Goal: Task Accomplishment & Management: Complete application form

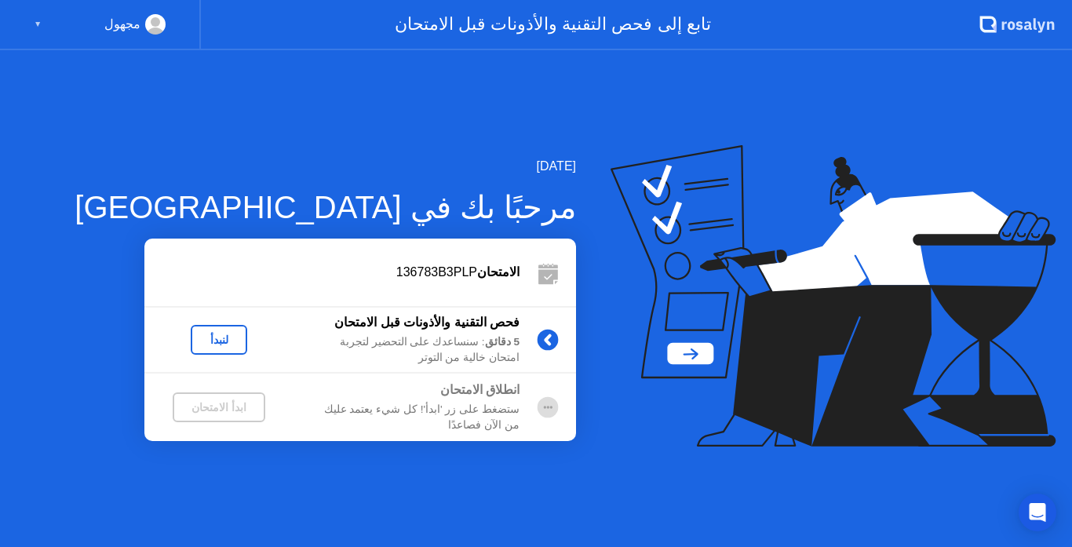
click at [231, 340] on div "لنبدأ" at bounding box center [219, 340] width 44 height 13
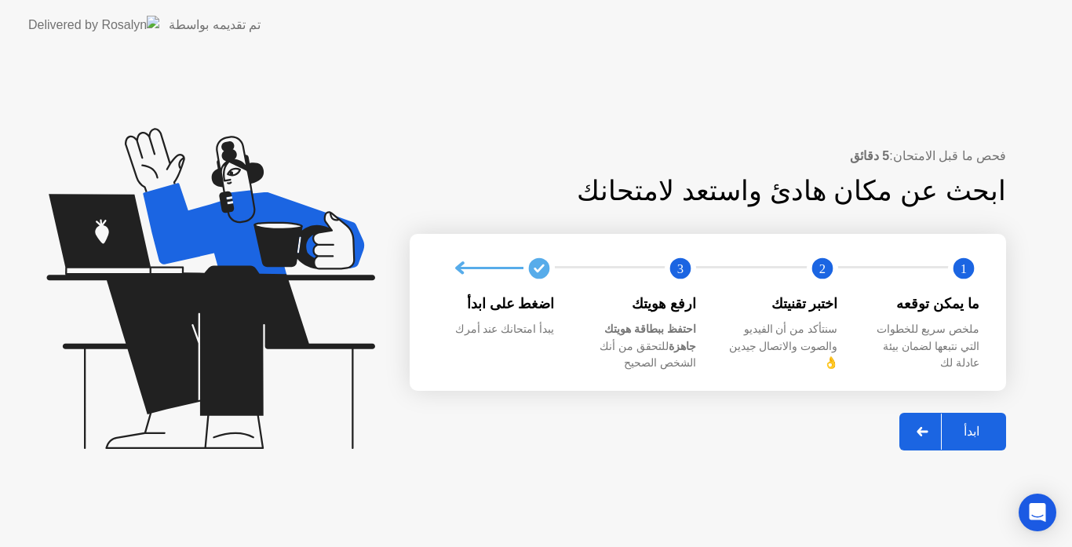
click at [910, 425] on div at bounding box center [923, 432] width 38 height 36
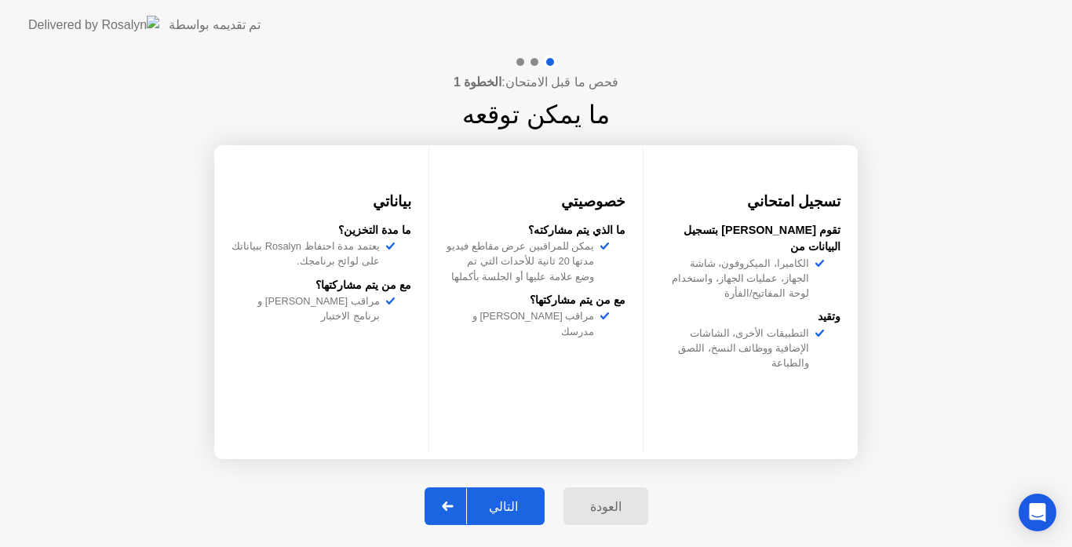
click at [504, 509] on div "التالي" at bounding box center [503, 506] width 73 height 15
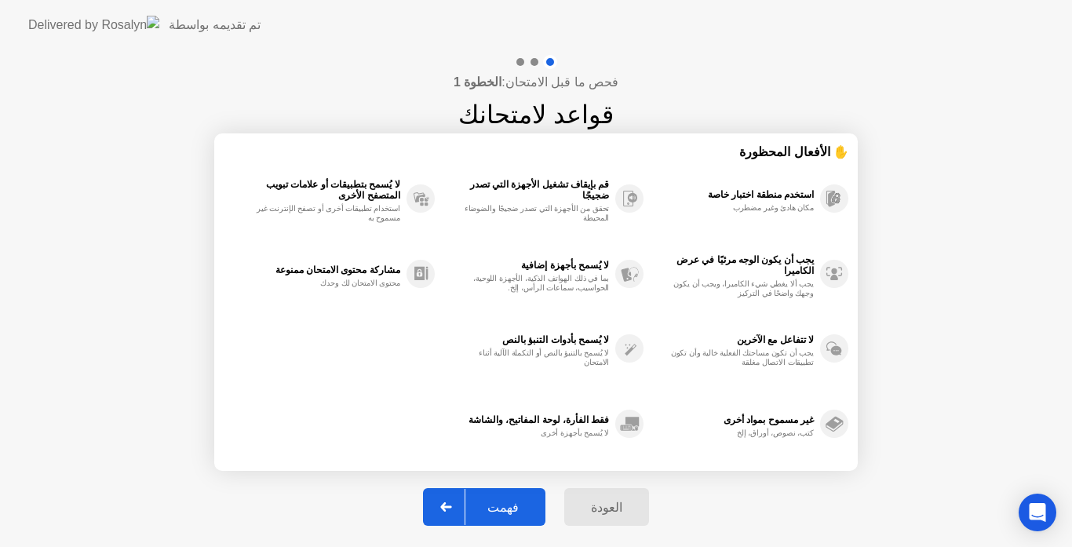
click at [505, 507] on div "فهمت" at bounding box center [503, 507] width 75 height 15
select select "Available cameras"
select select "Available speakers"
select select "Available microphones"
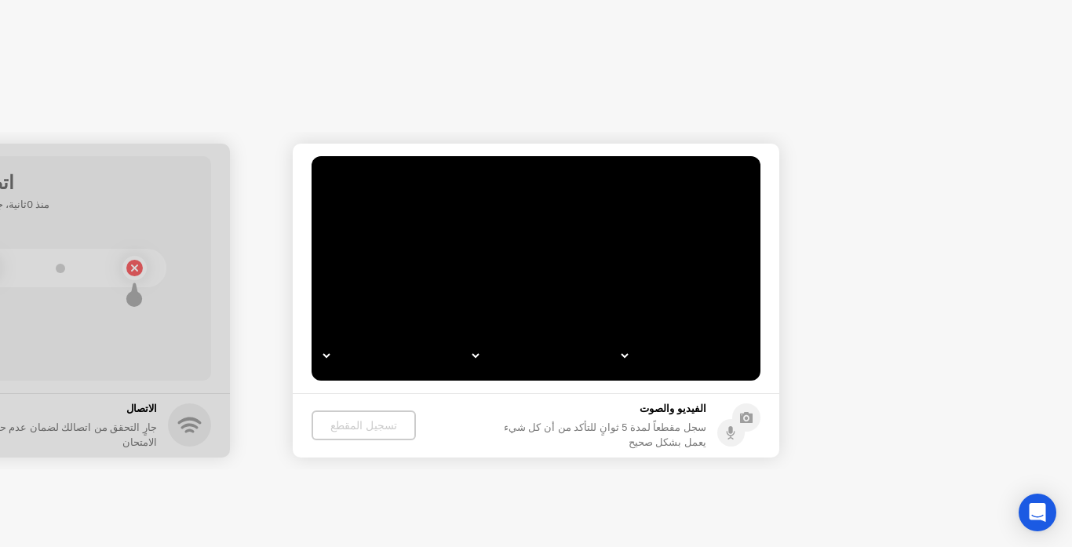
select select "*"
select select "**********"
select select "*******"
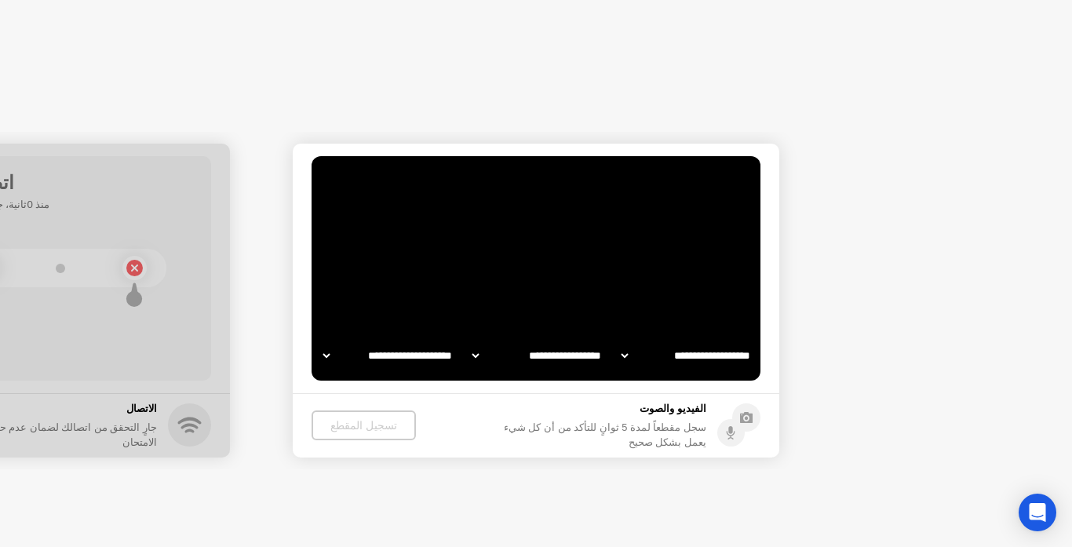
select select "*******"
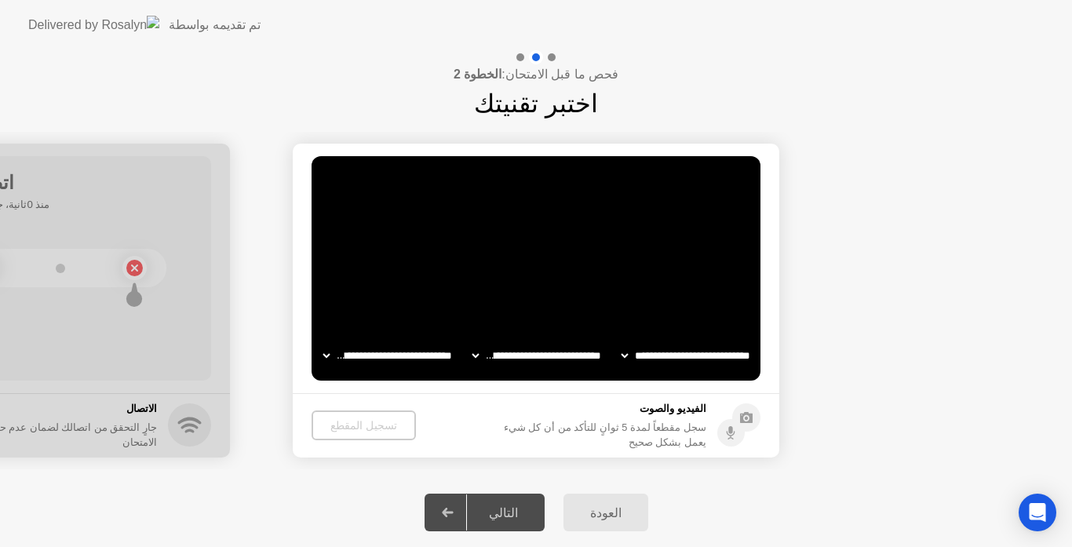
click at [503, 510] on div "التالي" at bounding box center [503, 513] width 73 height 15
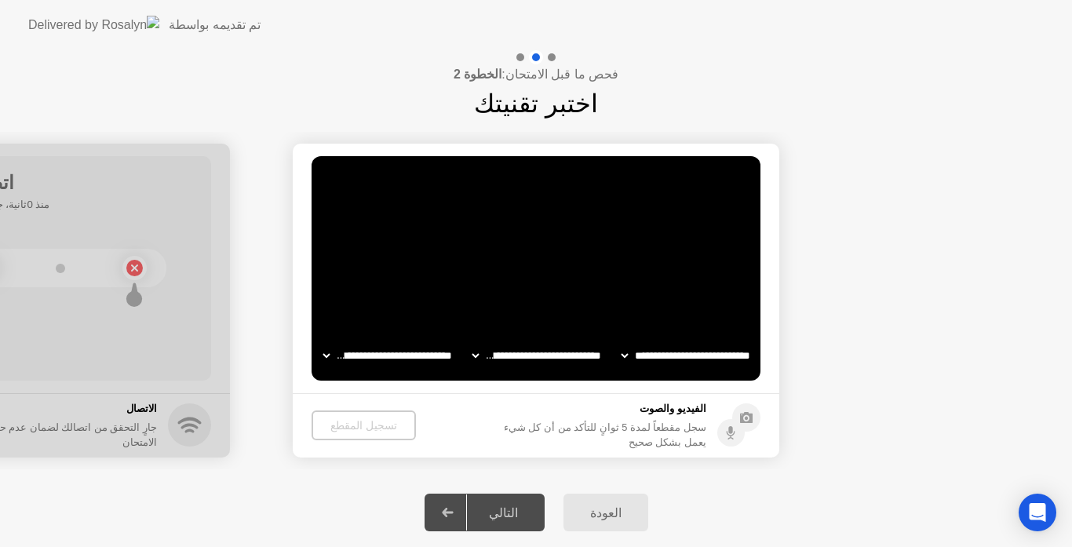
click at [503, 510] on div "التالي" at bounding box center [503, 513] width 73 height 15
click at [508, 506] on div "التالي" at bounding box center [503, 513] width 73 height 15
click at [451, 510] on icon at bounding box center [448, 512] width 12 height 9
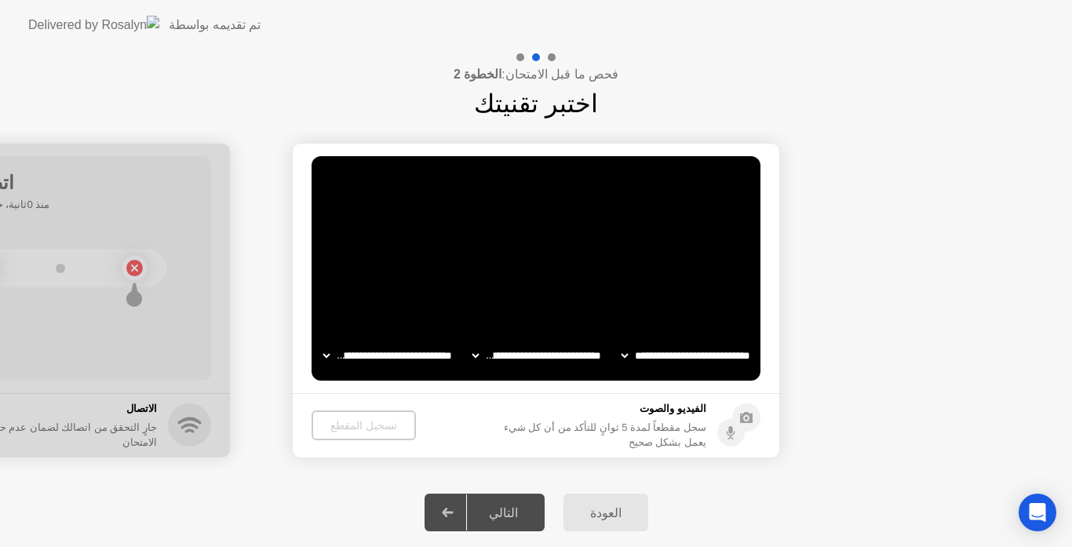
click at [353, 430] on div "تسجيل المقطع" at bounding box center [364, 425] width 92 height 13
click at [451, 509] on icon at bounding box center [448, 512] width 12 height 9
drag, startPoint x: 508, startPoint y: 507, endPoint x: 353, endPoint y: 425, distance: 175.3
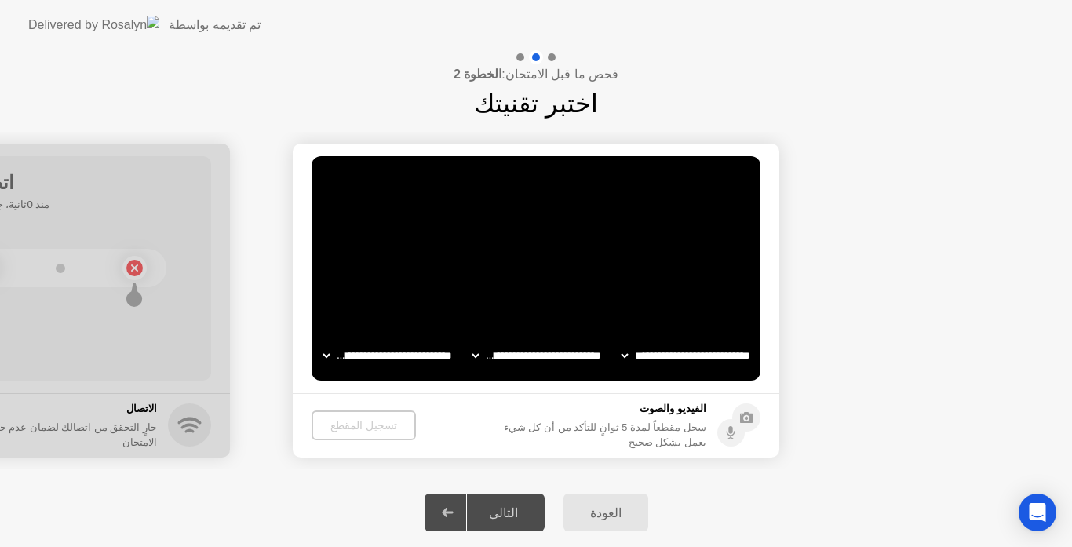
click at [353, 425] on div "**********" at bounding box center [536, 298] width 1072 height 497
click at [1029, 508] on icon "Open Intercom Messenger" at bounding box center [1038, 512] width 20 height 20
click at [1028, 506] on div "Open Intercom Messenger" at bounding box center [1038, 513] width 52 height 52
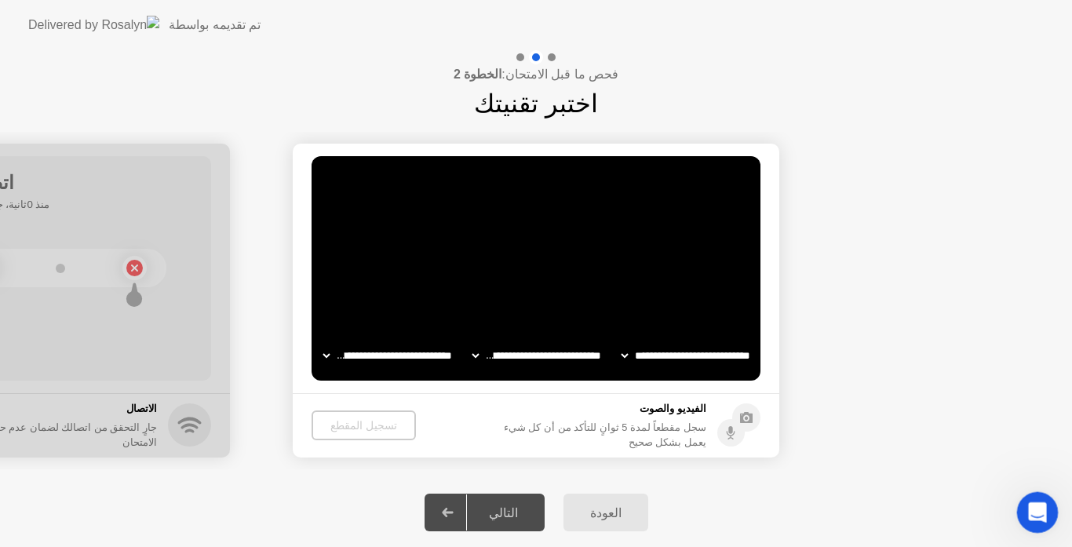
click at [1029, 506] on icon "Open Intercom Messenger" at bounding box center [1036, 511] width 26 height 26
click at [1030, 507] on icon "Open Intercom Messenger" at bounding box center [1036, 511] width 26 height 26
click at [1028, 506] on icon "Open Intercom Messenger" at bounding box center [1036, 511] width 26 height 26
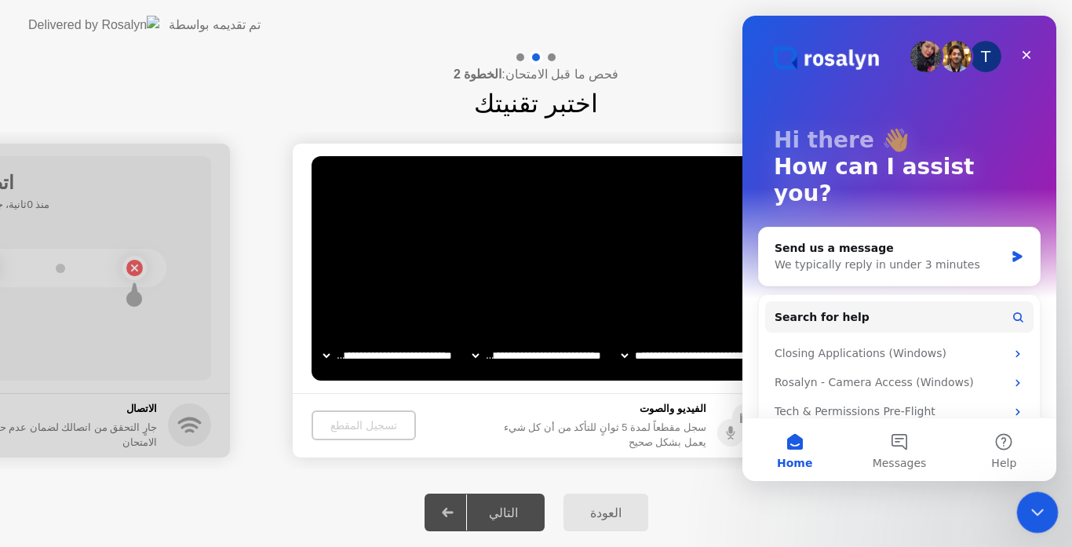
click at [1028, 506] on icon "Close Intercom Messenger" at bounding box center [1035, 510] width 19 height 19
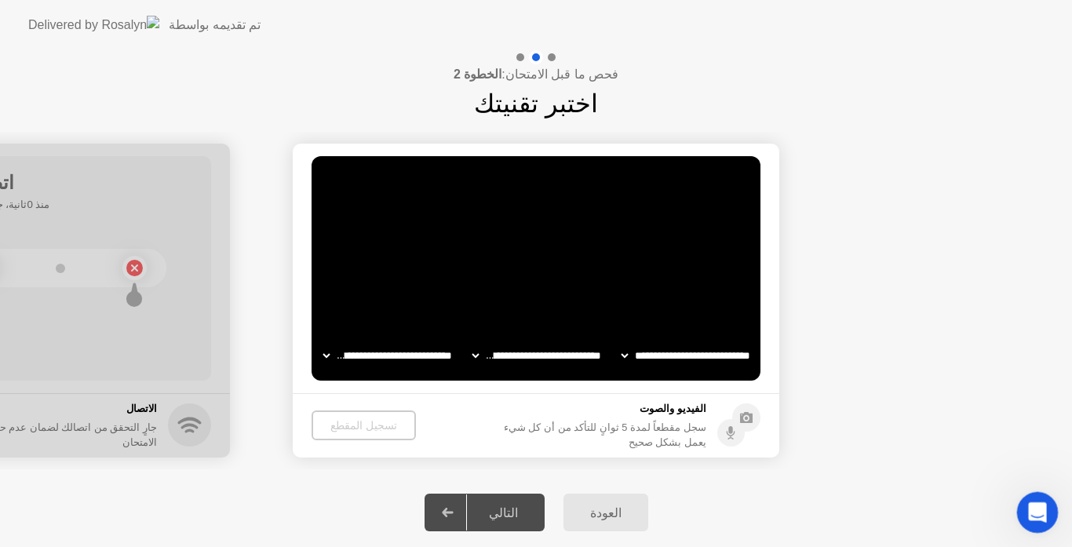
click at [1028, 506] on icon "Open Intercom Messenger" at bounding box center [1036, 511] width 26 height 26
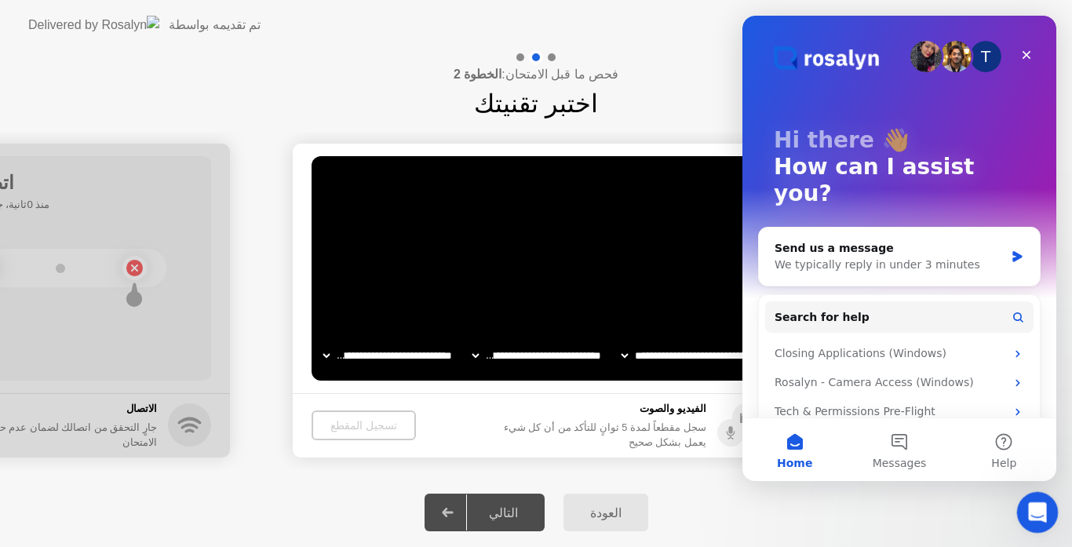
click at [1028, 506] on icon "Open Intercom Messenger" at bounding box center [1036, 511] width 26 height 26
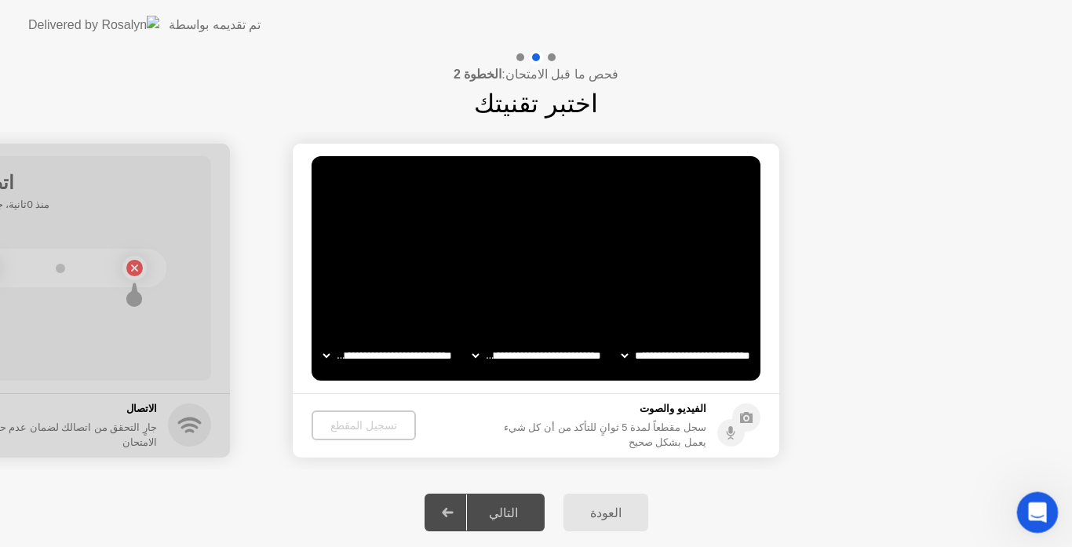
click at [1028, 506] on icon "Open Intercom Messenger" at bounding box center [1036, 511] width 26 height 26
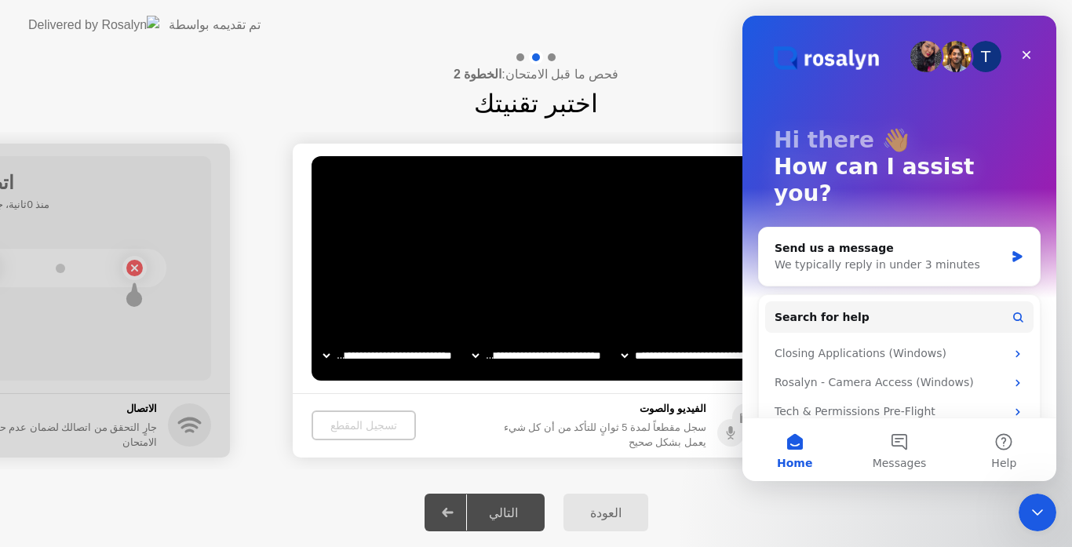
click at [730, 512] on div "العودة التالي" at bounding box center [536, 512] width 1072 height 69
click at [1030, 49] on icon "Close" at bounding box center [1027, 55] width 13 height 13
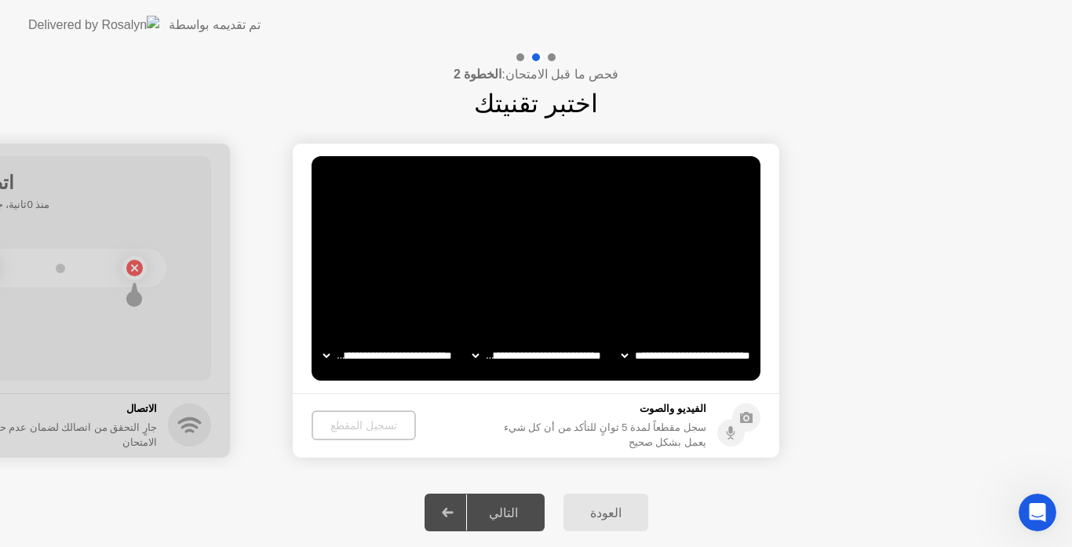
click at [508, 514] on div "التالي" at bounding box center [503, 513] width 73 height 15
click at [752, 417] on icon at bounding box center [746, 417] width 13 height 11
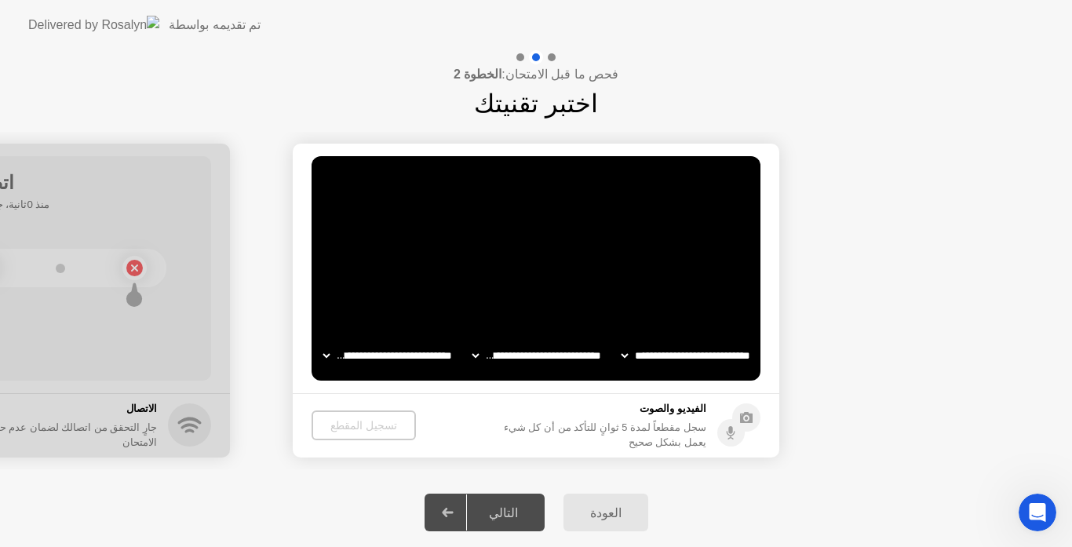
click at [731, 437] on icon at bounding box center [731, 436] width 9 height 9
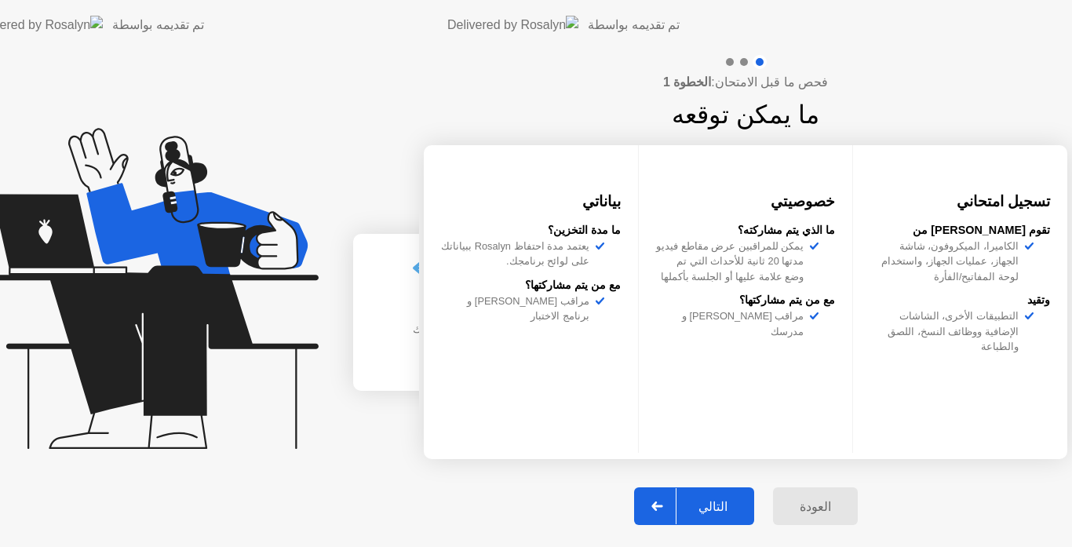
drag, startPoint x: 0, startPoint y: 0, endPoint x: 500, endPoint y: 510, distance: 713.9
click at [677, 510] on div "التالي" at bounding box center [713, 506] width 73 height 15
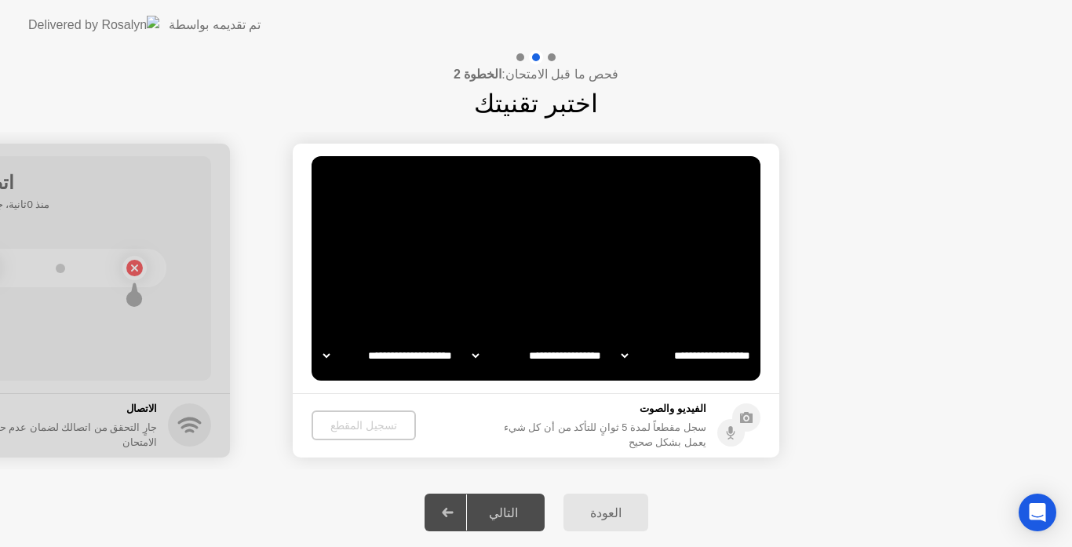
select select "**********"
select select "*******"
click at [353, 420] on div "تسجيل المقطع" at bounding box center [363, 425] width 92 height 13
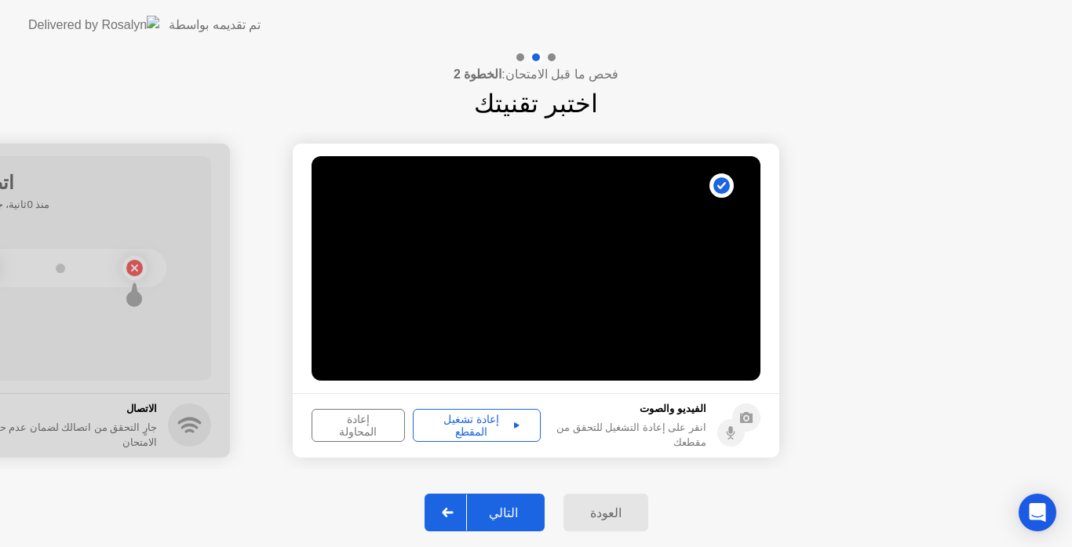
click at [486, 427] on div "إعادة تشغيل المقطع" at bounding box center [476, 425] width 117 height 25
click at [491, 419] on div "إعادة تشغيل المقطع" at bounding box center [476, 425] width 117 height 25
click at [508, 511] on div "التالي" at bounding box center [503, 513] width 73 height 15
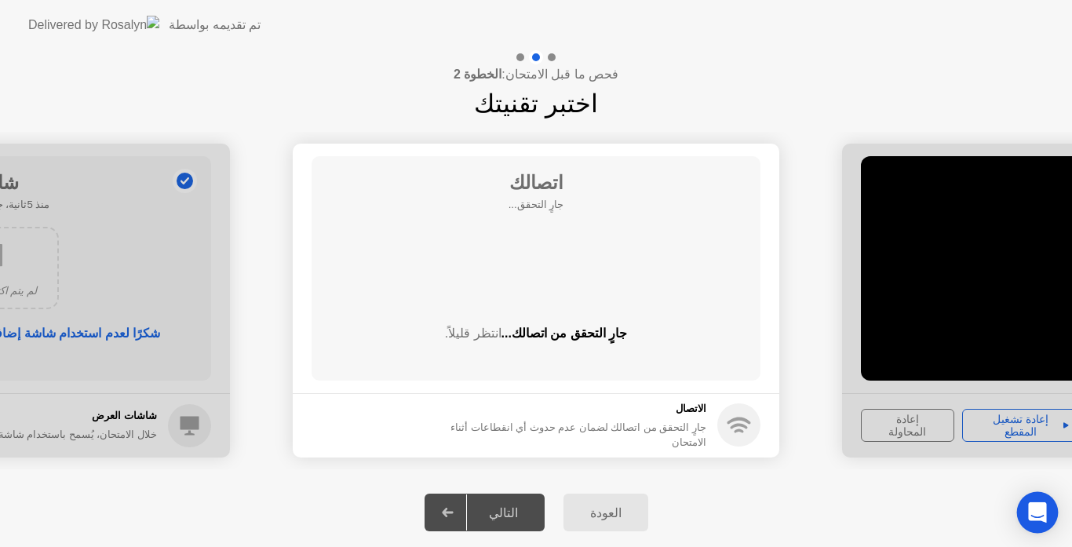
click at [1039, 515] on icon "Open Intercom Messenger" at bounding box center [1037, 512] width 18 height 20
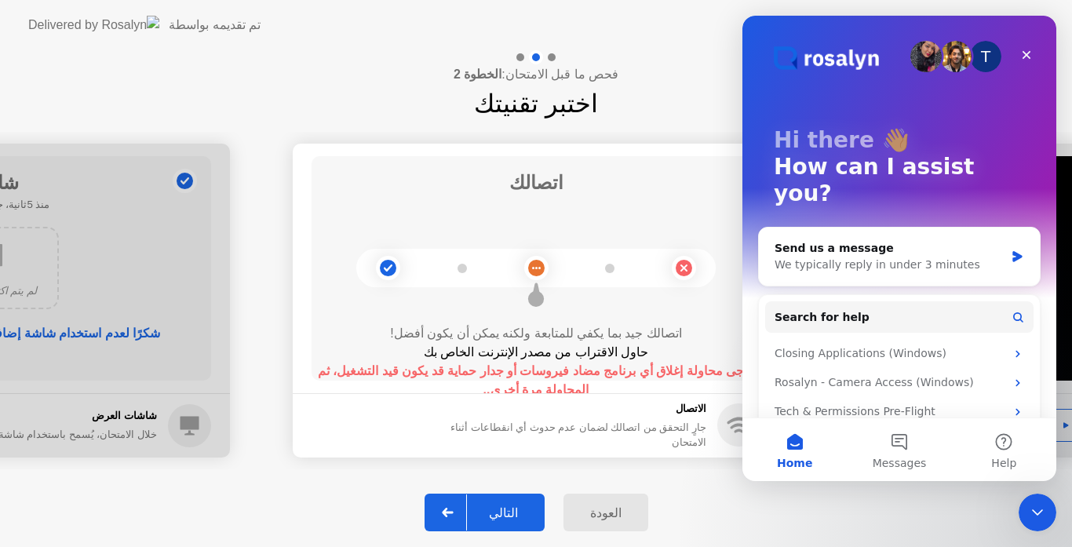
click at [515, 511] on div "التالي" at bounding box center [503, 513] width 73 height 15
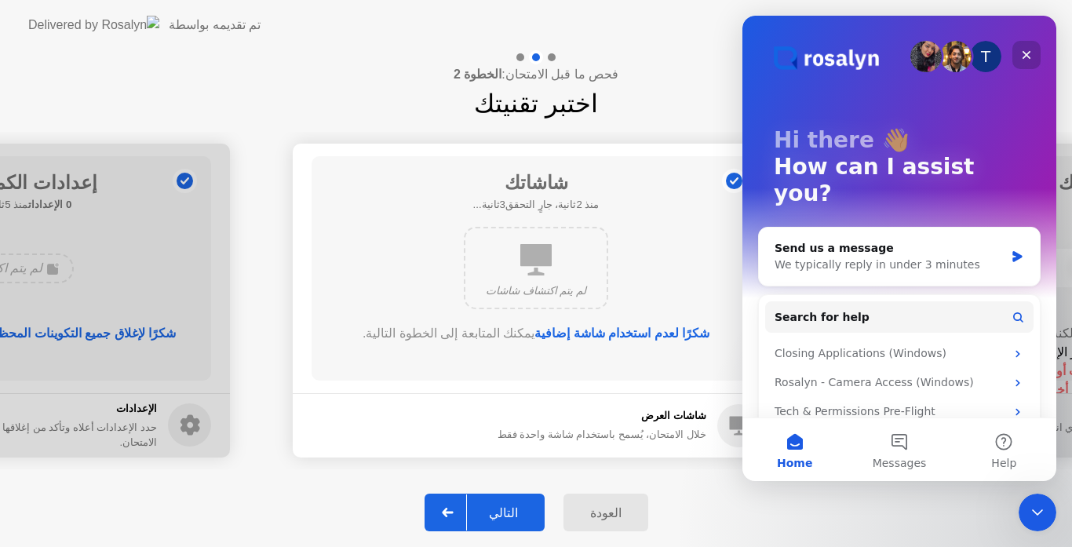
click at [1021, 57] on icon "Close" at bounding box center [1027, 55] width 13 height 13
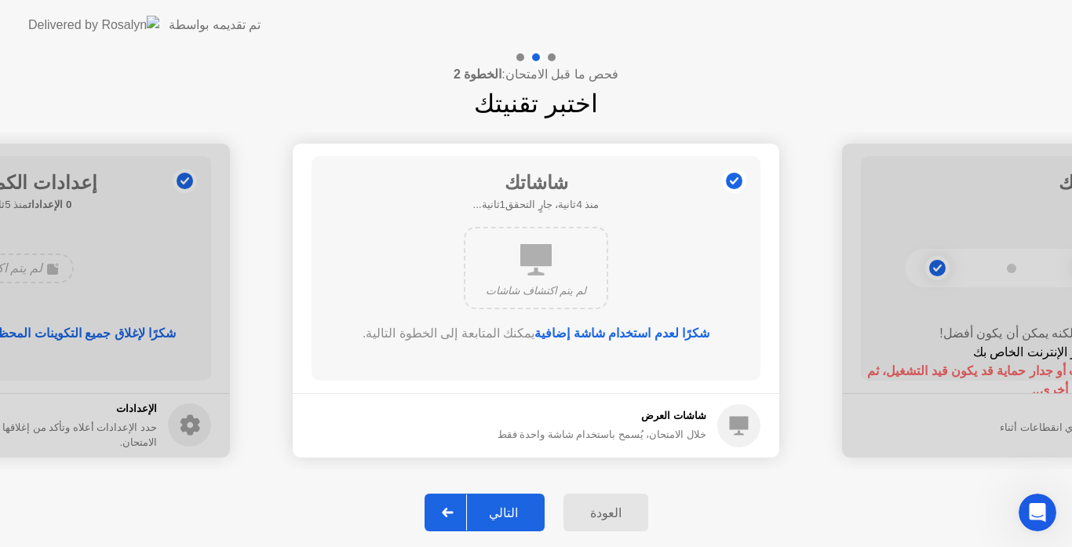
click at [517, 514] on div "التالي" at bounding box center [503, 513] width 73 height 15
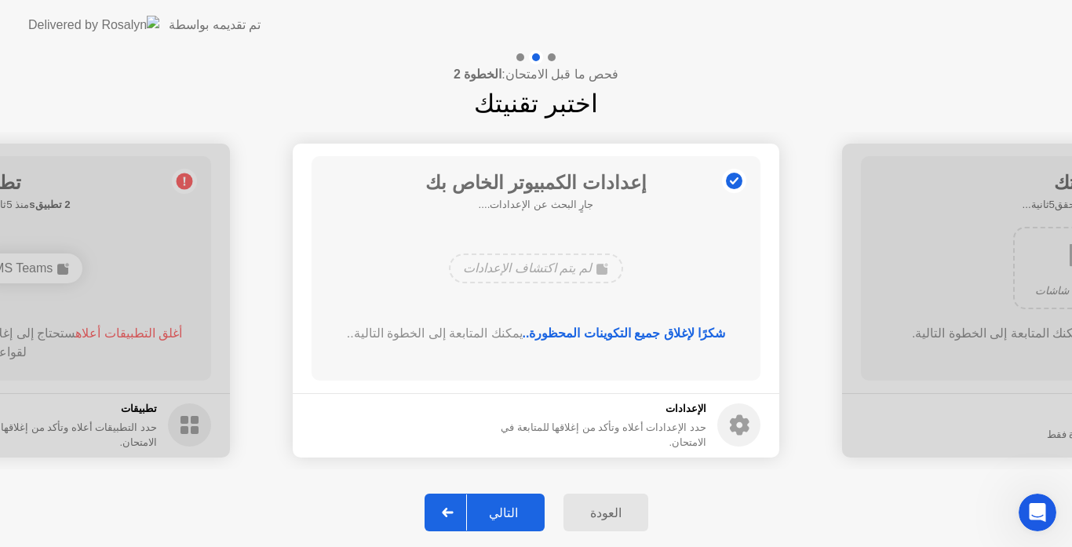
click at [517, 514] on div "التالي" at bounding box center [503, 513] width 73 height 15
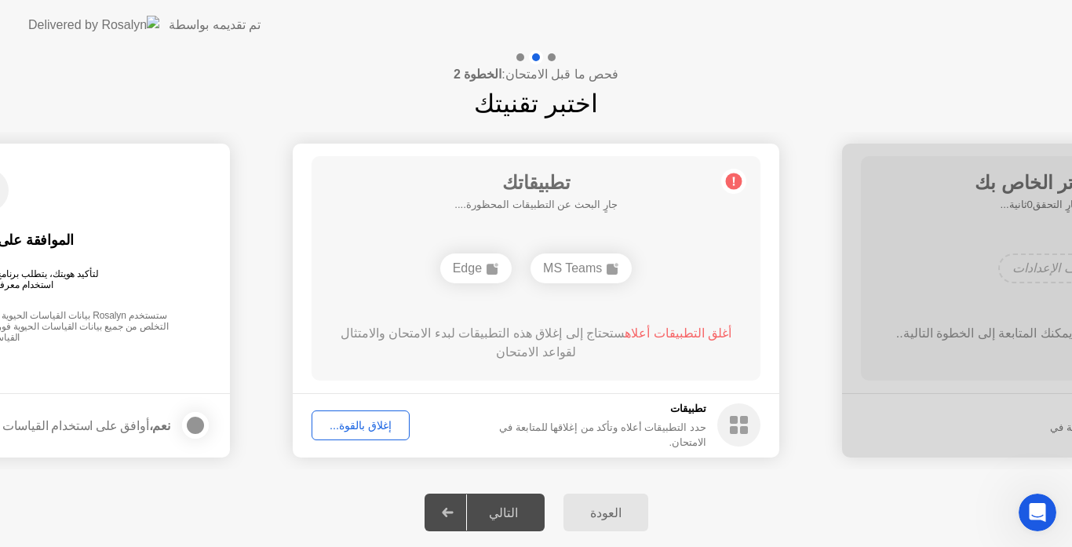
click at [729, 186] on circle at bounding box center [734, 181] width 16 height 16
click at [738, 180] on circle at bounding box center [734, 181] width 16 height 16
click at [699, 331] on span "أغلق التطبيقات أعلاه" at bounding box center [678, 333] width 107 height 13
click at [1026, 514] on icon "Open Intercom Messenger" at bounding box center [1036, 511] width 26 height 26
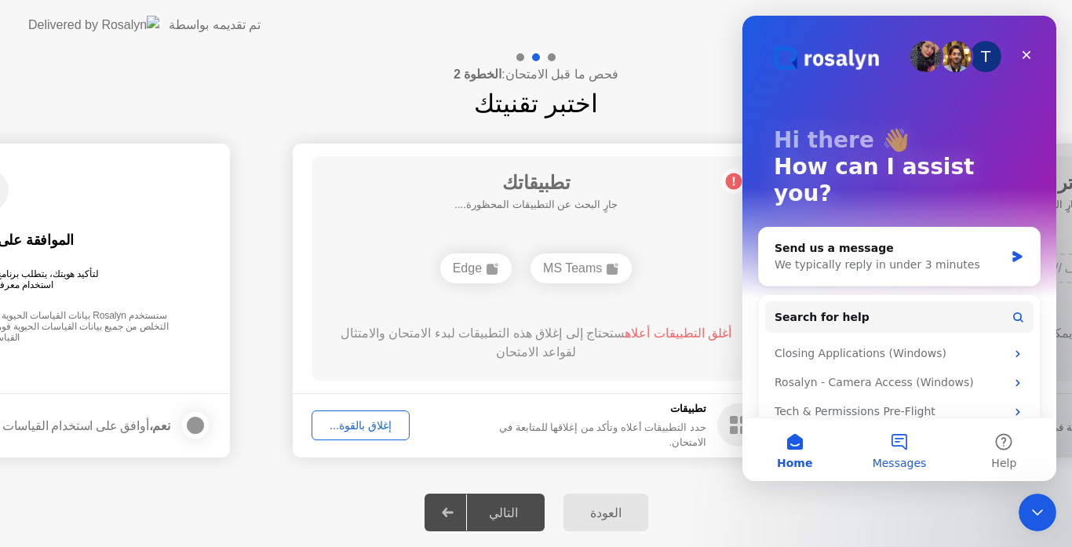
click at [903, 447] on button "Messages" at bounding box center [899, 449] width 104 height 63
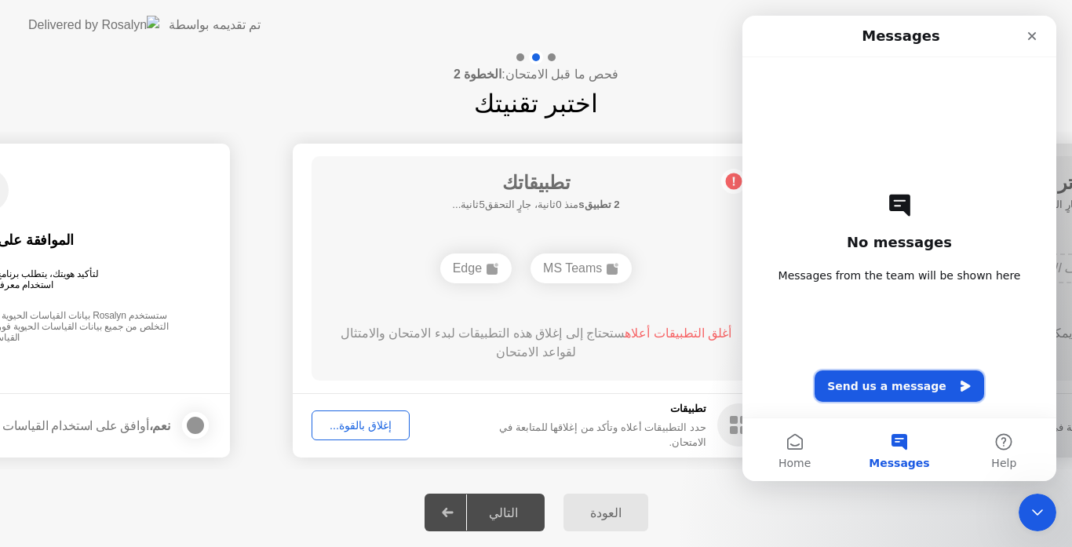
click at [892, 378] on button "Send us a message" at bounding box center [900, 386] width 170 height 31
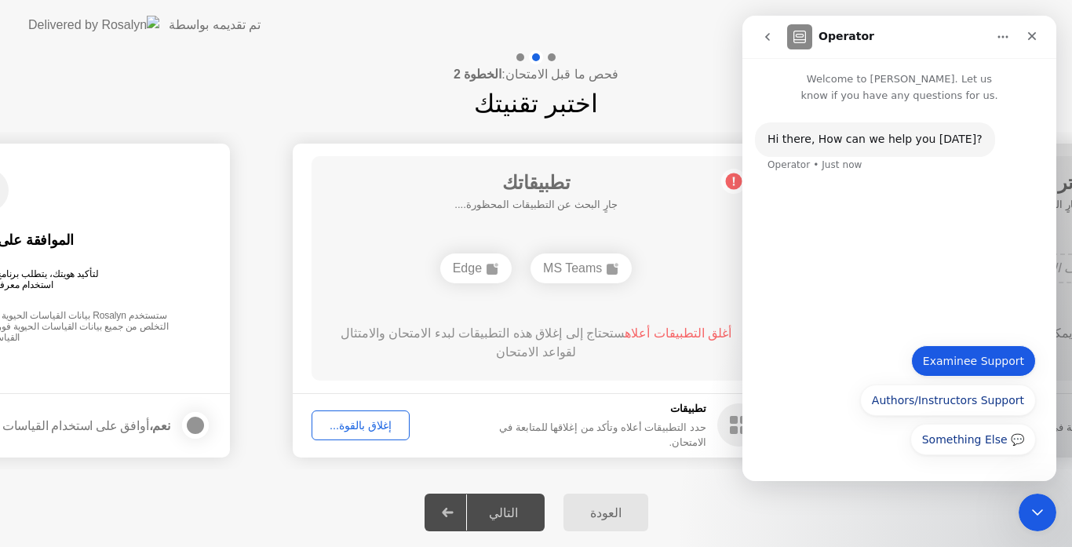
click at [959, 356] on button "Examinee Support" at bounding box center [973, 360] width 125 height 31
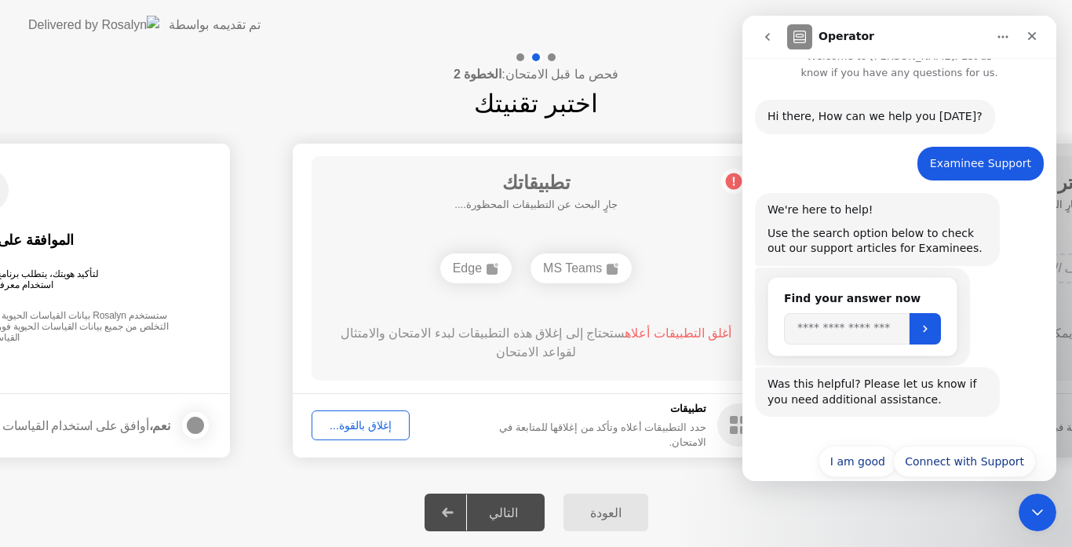
scroll to position [46, 0]
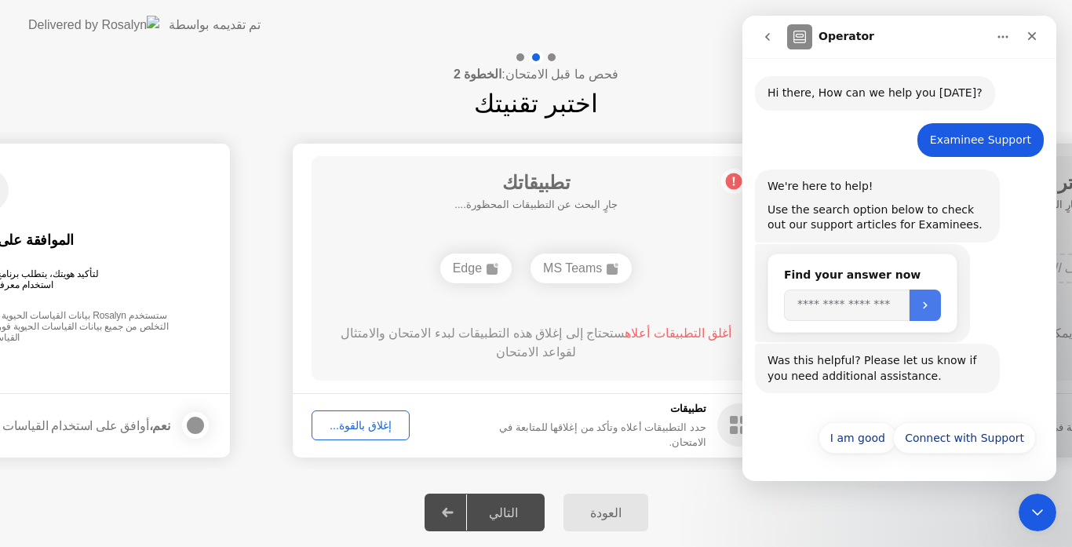
click at [941, 312] on button "Submit" at bounding box center [925, 305] width 31 height 31
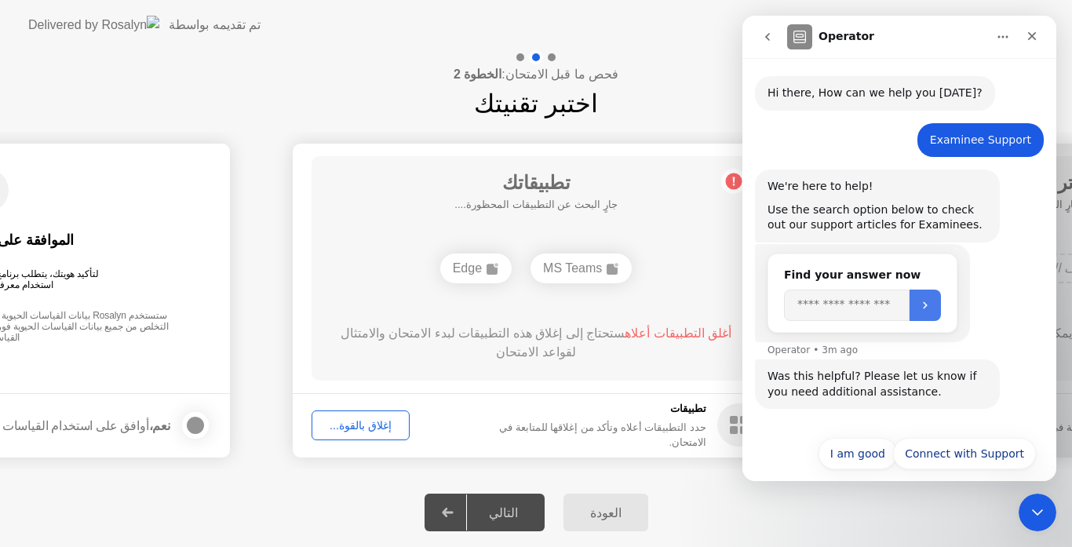
scroll to position [62, 0]
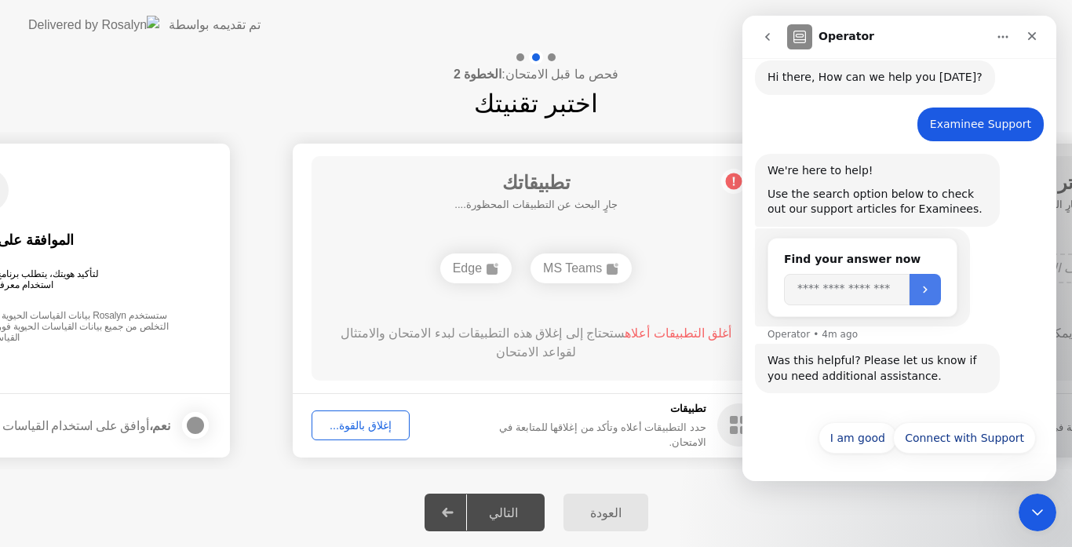
click at [932, 287] on icon "Submit" at bounding box center [925, 289] width 13 height 13
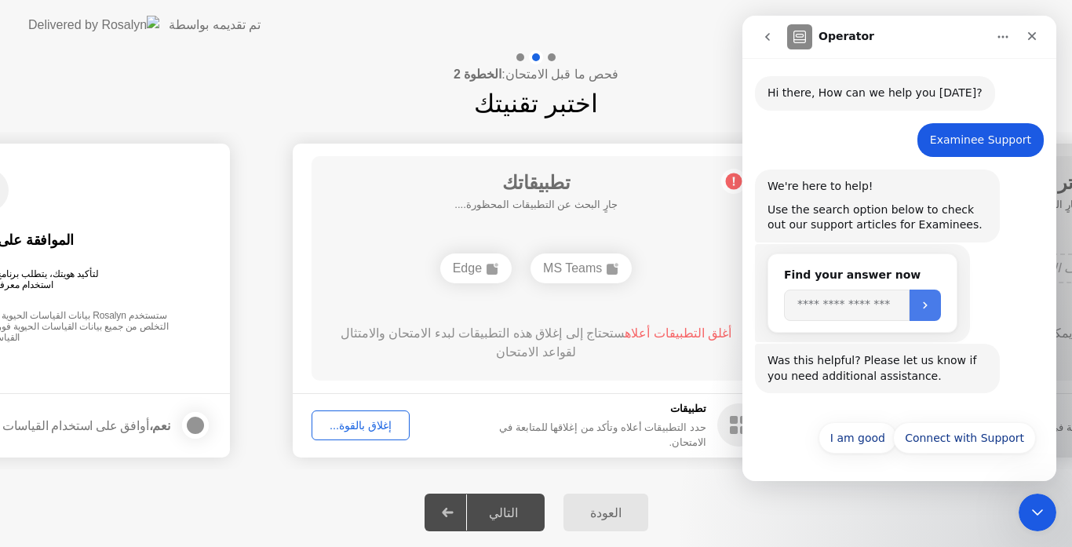
scroll to position [46, 0]
click at [938, 312] on button "Submit" at bounding box center [925, 305] width 31 height 31
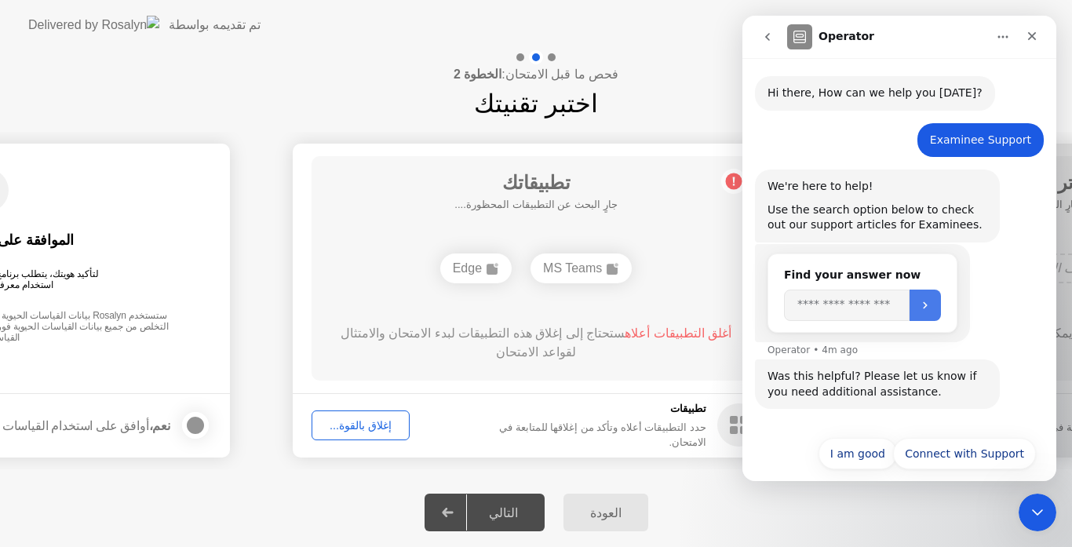
scroll to position [62, 0]
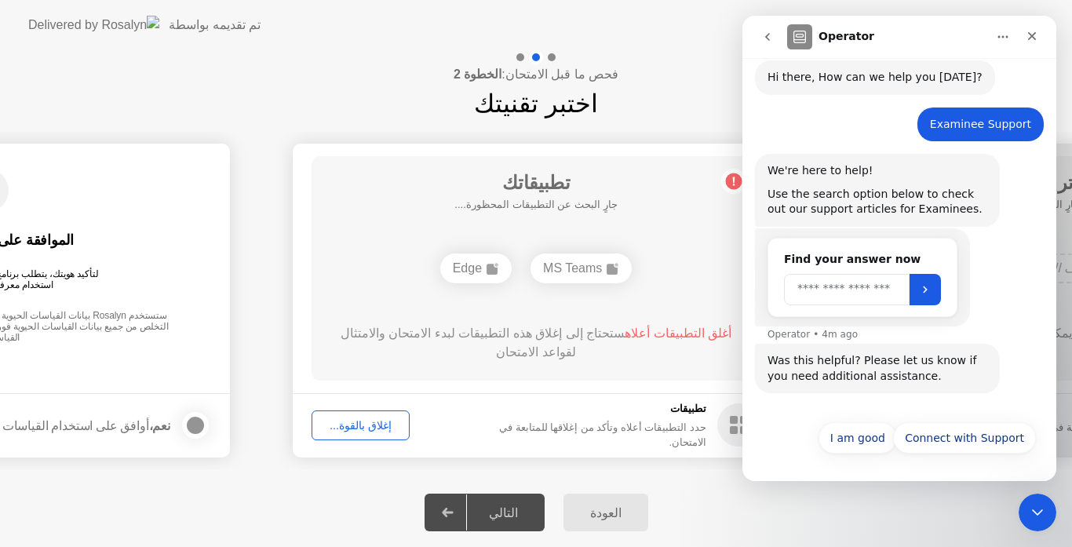
click at [860, 288] on input "Search" at bounding box center [847, 289] width 126 height 31
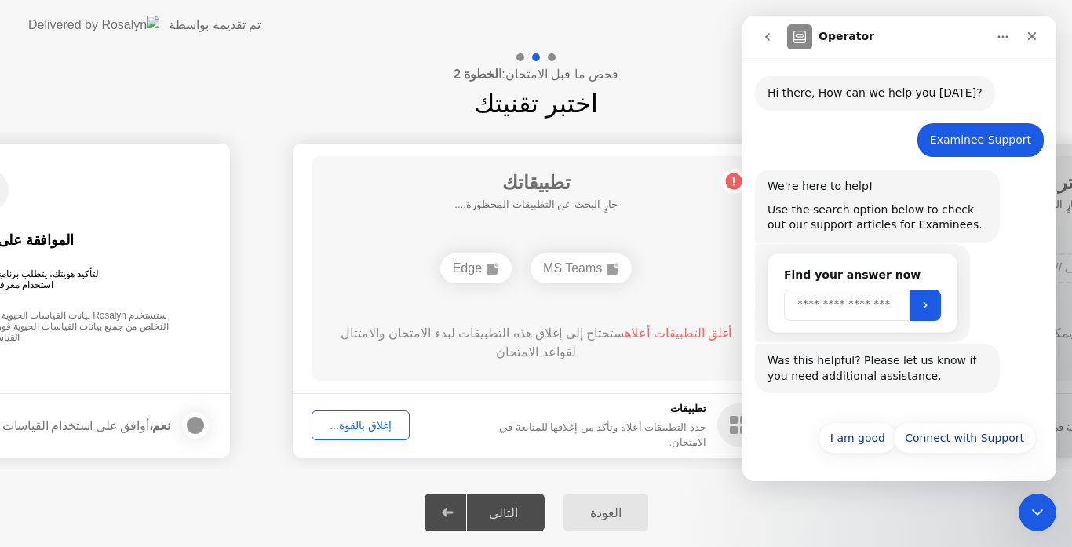
scroll to position [46, 0]
click at [983, 439] on button "Connect with Support" at bounding box center [964, 437] width 143 height 31
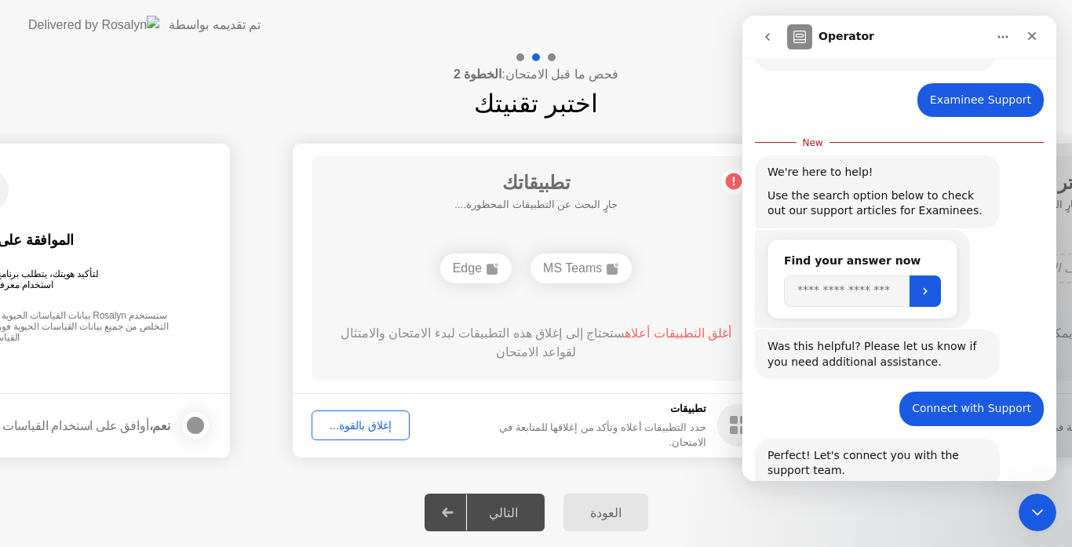
scroll to position [301, 0]
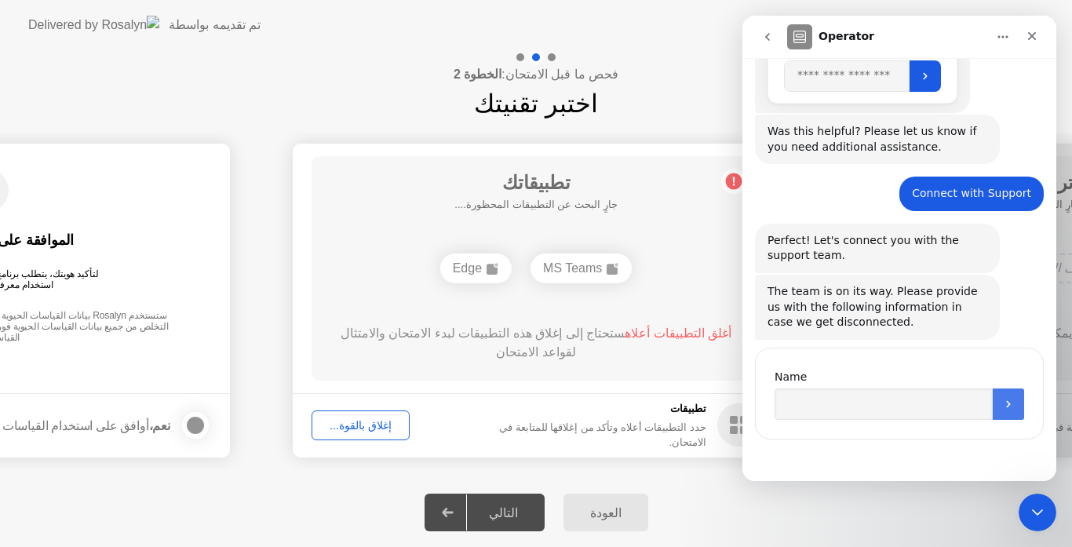
click at [1014, 400] on button "Submit" at bounding box center [1008, 404] width 31 height 31
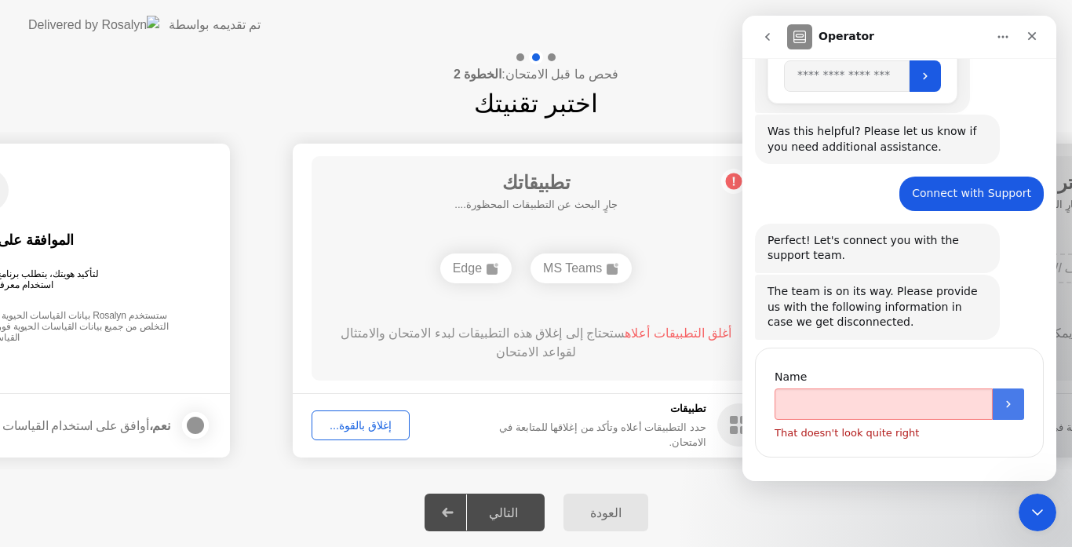
scroll to position [320, 0]
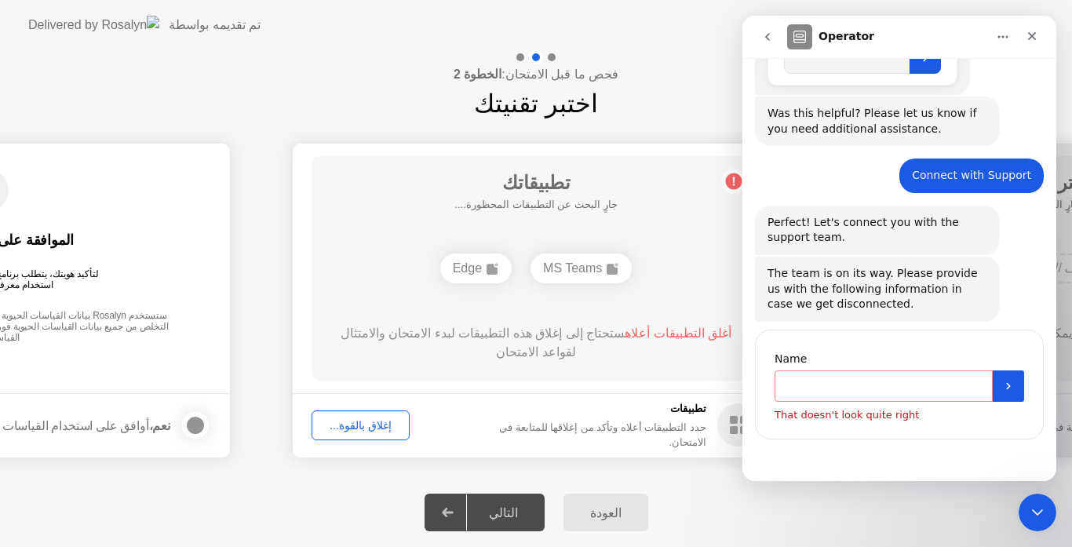
click at [816, 390] on input "Name" at bounding box center [884, 386] width 218 height 31
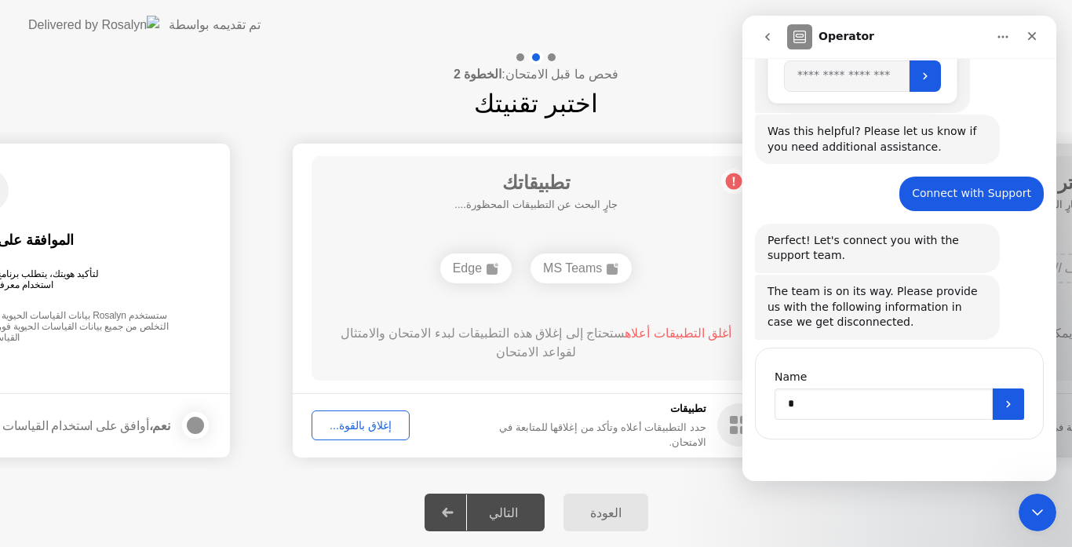
scroll to position [301, 0]
type input "****"
click at [1006, 407] on icon "Submit" at bounding box center [1008, 403] width 4 height 7
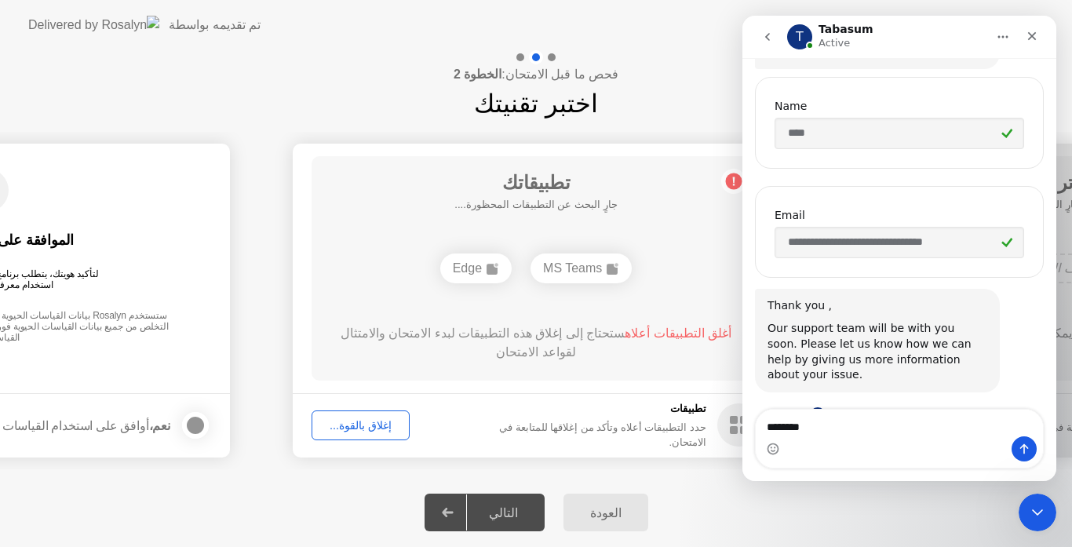
scroll to position [660, 0]
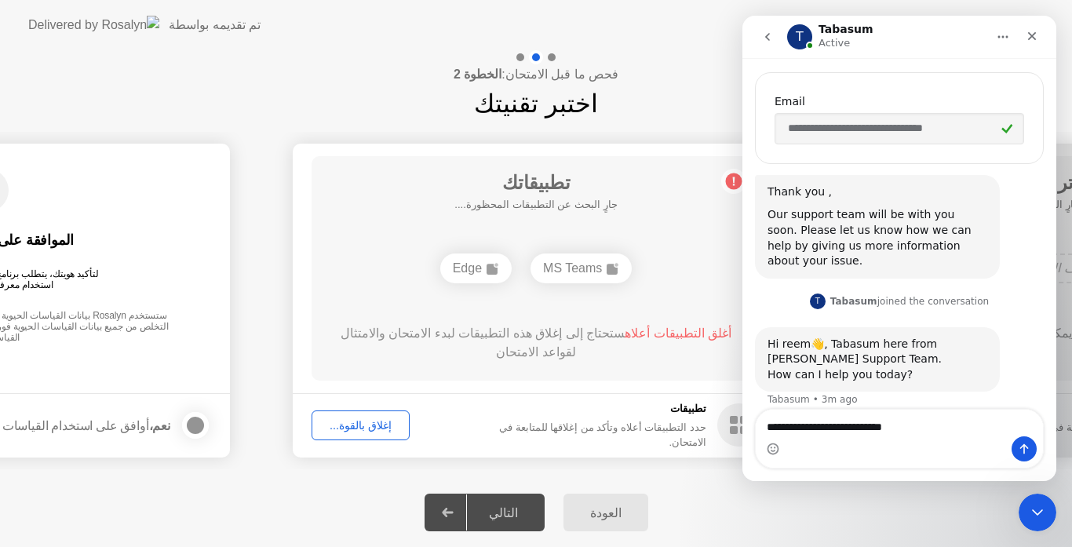
type textarea "**********"
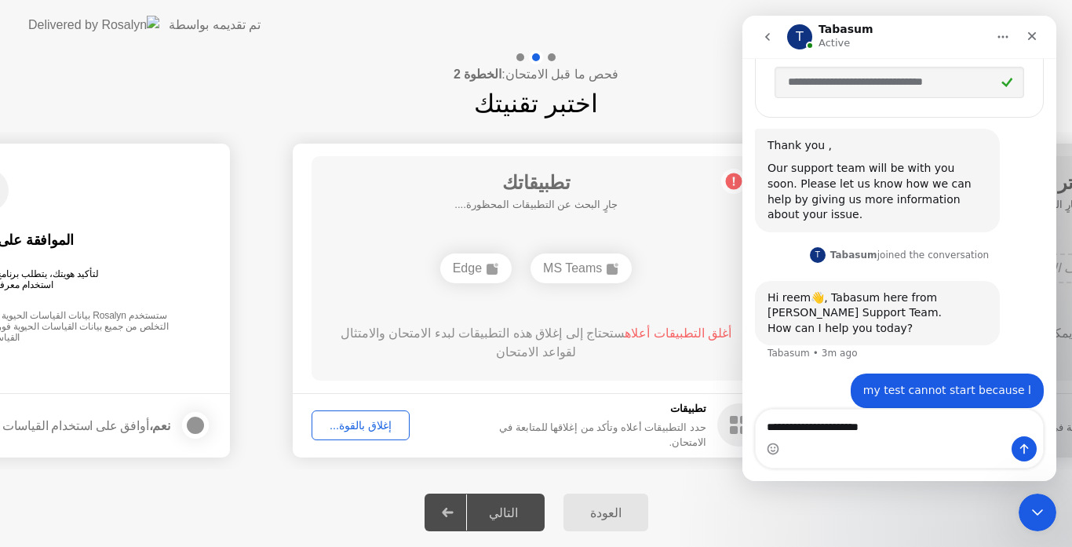
type textarea "**********"
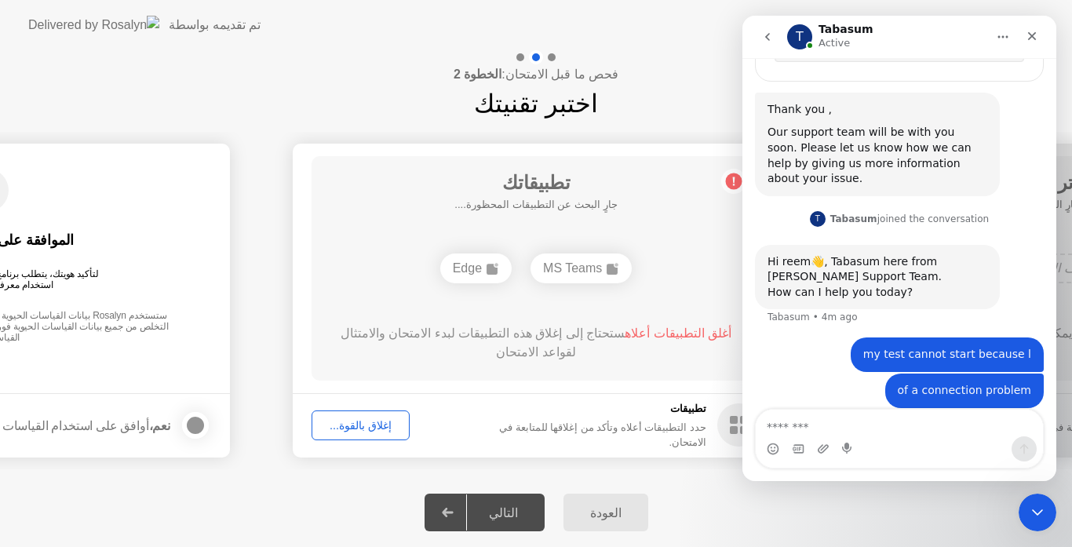
click at [579, 270] on div "MS Teams" at bounding box center [581, 269] width 101 height 30
click at [571, 274] on div "MS Teams" at bounding box center [581, 269] width 101 height 30
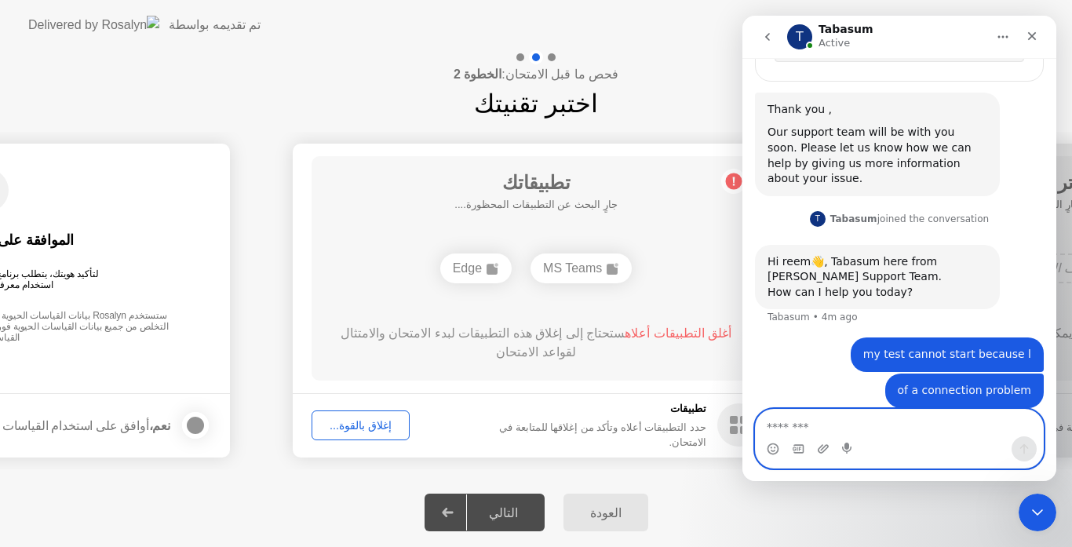
click at [815, 434] on textarea "Message…" at bounding box center [899, 423] width 287 height 27
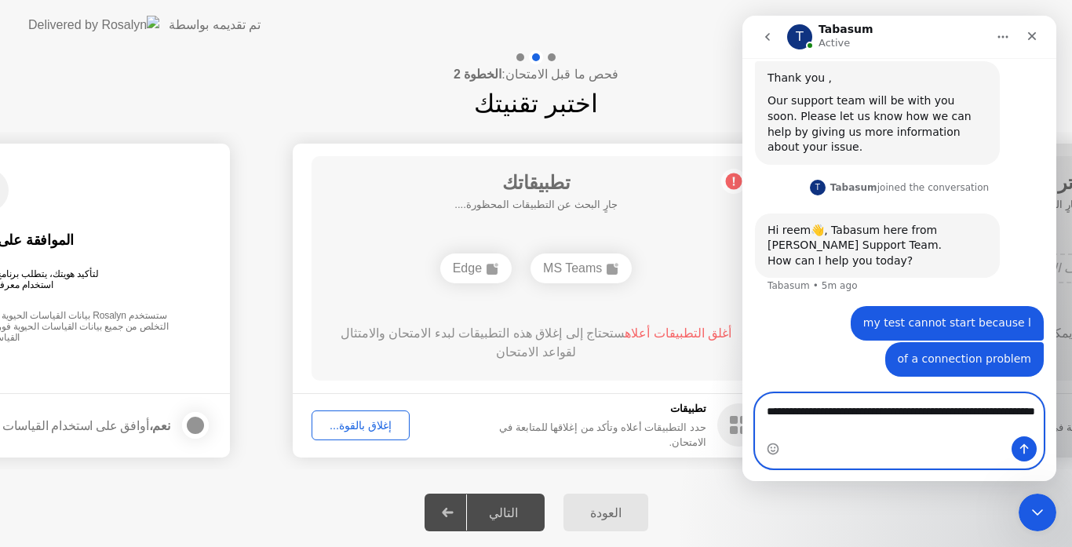
type textarea "**********"
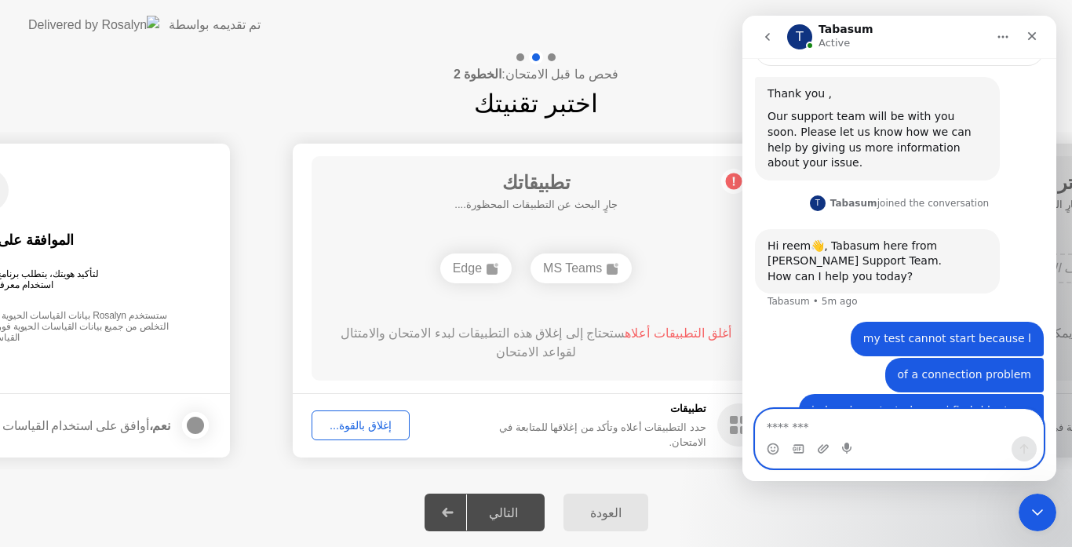
scroll to position [794, 0]
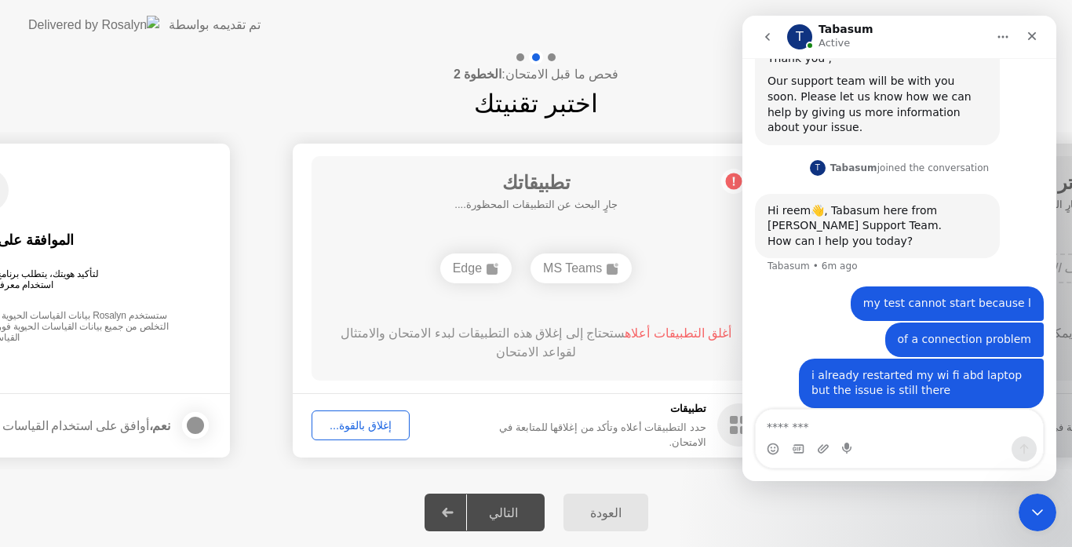
click at [364, 426] on div "إغلاق بالقوة..." at bounding box center [360, 425] width 87 height 13
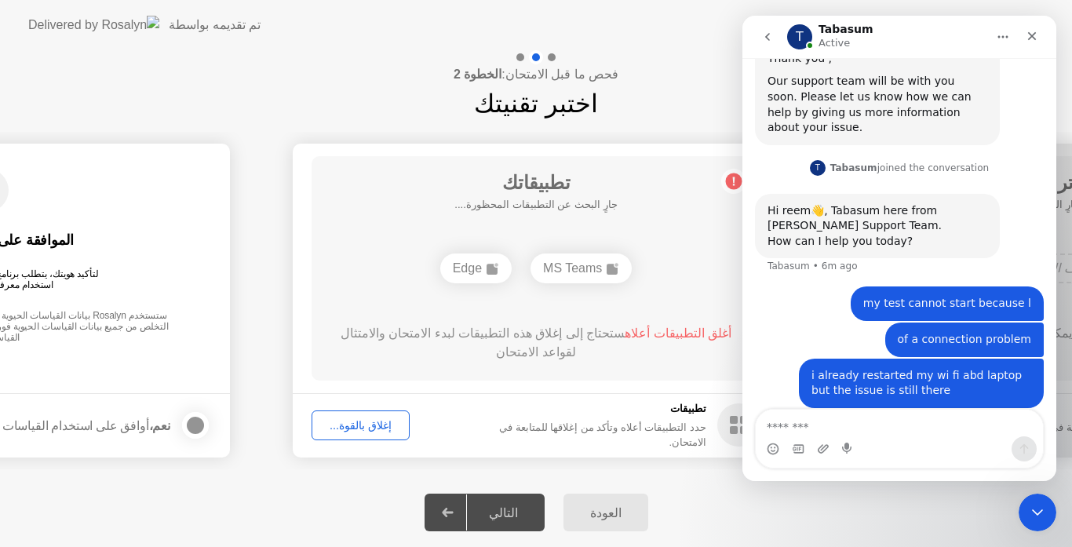
click at [819, 323] on div "of a connection problem reem • 5m ago" at bounding box center [899, 341] width 289 height 36
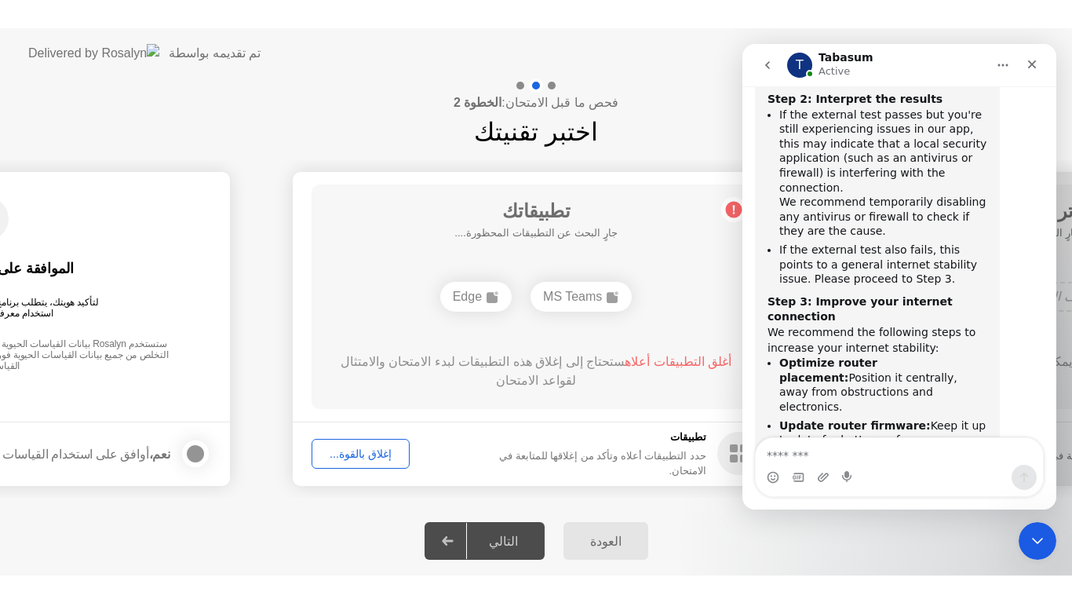
scroll to position [1580, 0]
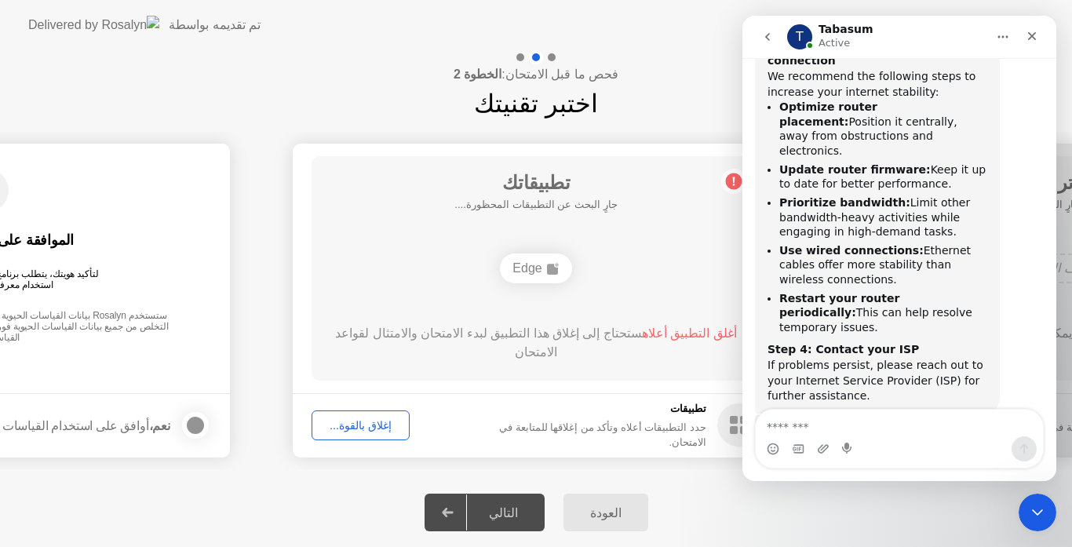
click at [350, 424] on div "إغلاق بالقوة..." at bounding box center [360, 425] width 87 height 13
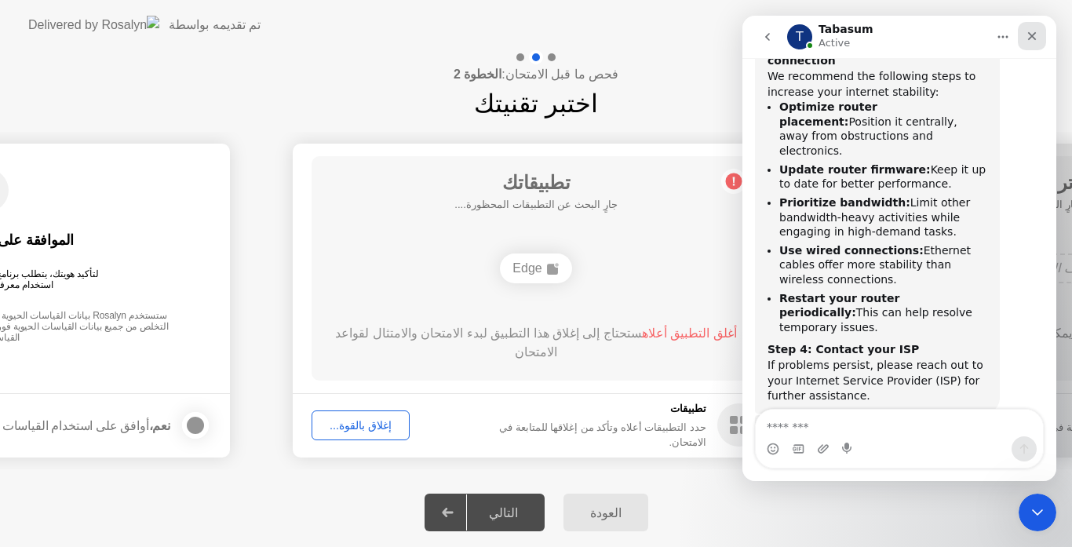
click at [1034, 28] on div "Close" at bounding box center [1032, 36] width 28 height 28
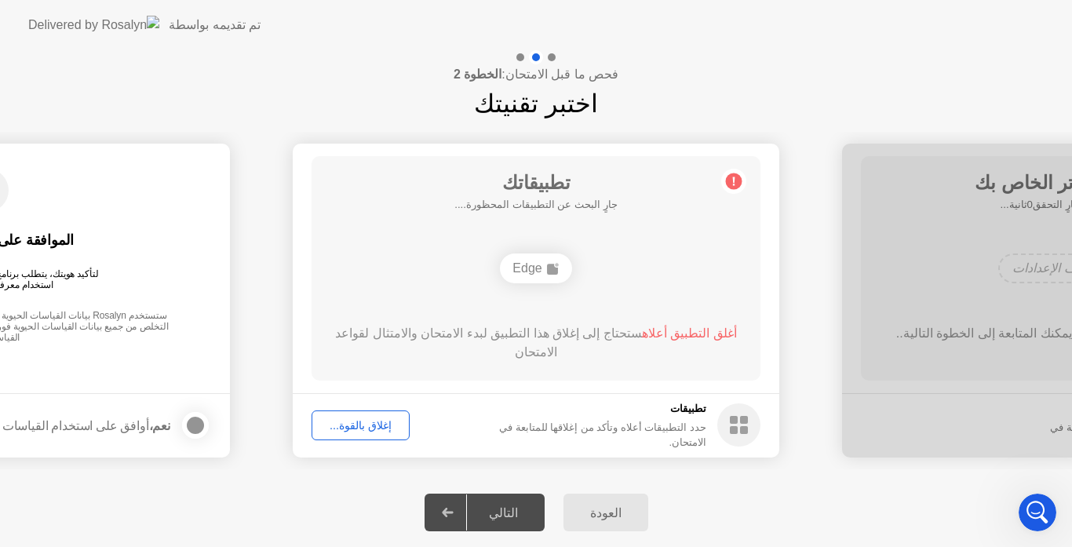
click at [734, 182] on icon at bounding box center [734, 181] width 2 height 9
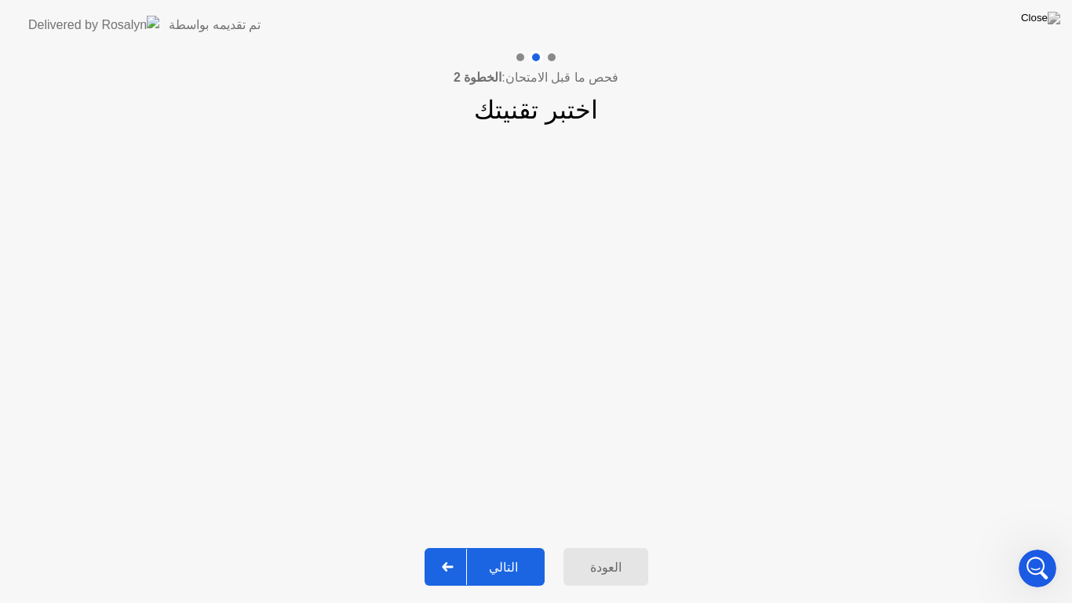
scroll to position [1525, 0]
click at [506, 546] on div "التالي" at bounding box center [503, 567] width 73 height 15
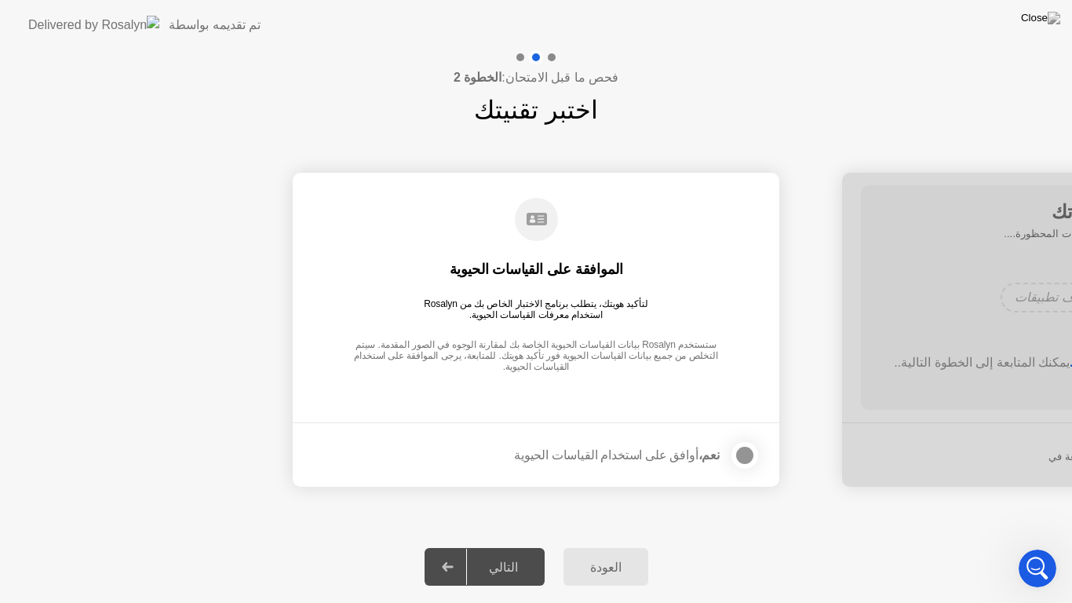
click at [746, 455] on div at bounding box center [745, 455] width 19 height 19
click at [510, 546] on div "التالي" at bounding box center [503, 567] width 73 height 15
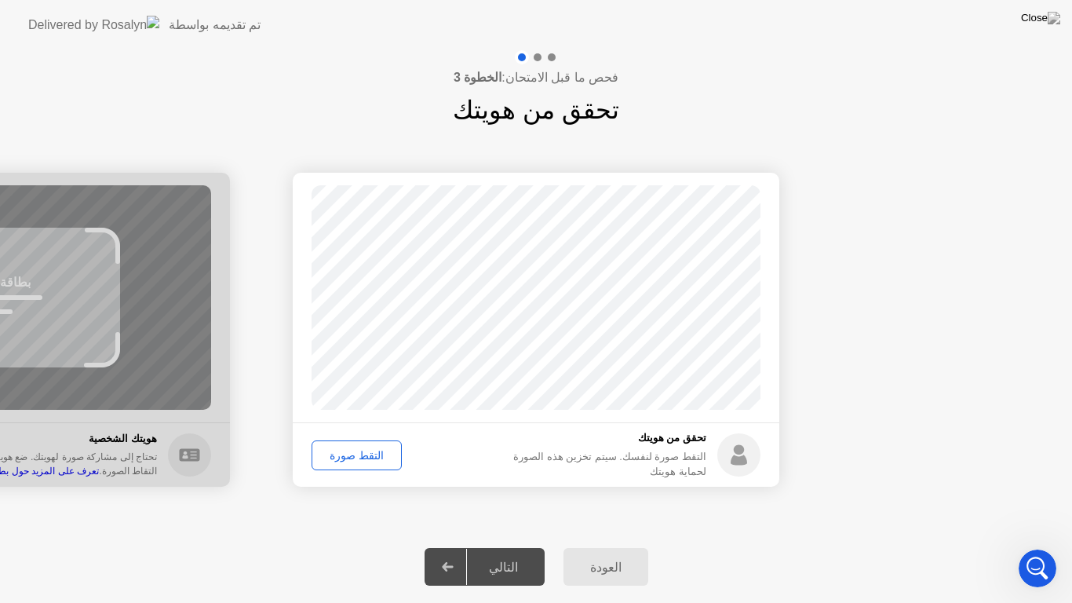
click at [347, 454] on div "التقط صورة" at bounding box center [356, 455] width 79 height 13
click at [361, 457] on div "التقط صورة" at bounding box center [356, 455] width 79 height 13
click at [504, 546] on div "التالي" at bounding box center [503, 567] width 73 height 15
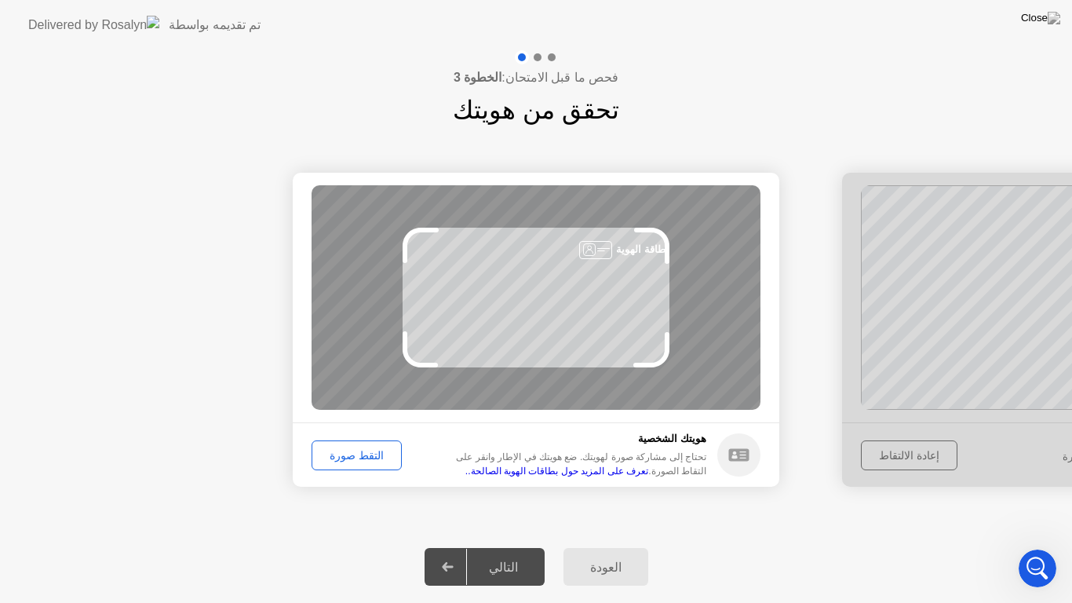
click at [334, 450] on div "التقط صورة" at bounding box center [356, 455] width 79 height 13
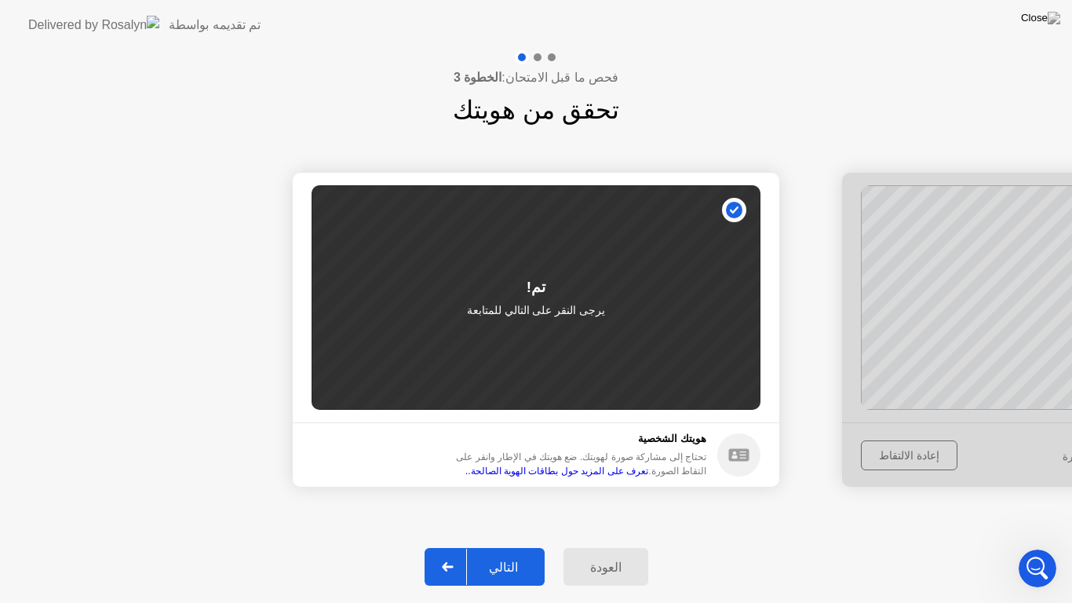
click at [496, 546] on div "التالي" at bounding box center [503, 567] width 73 height 15
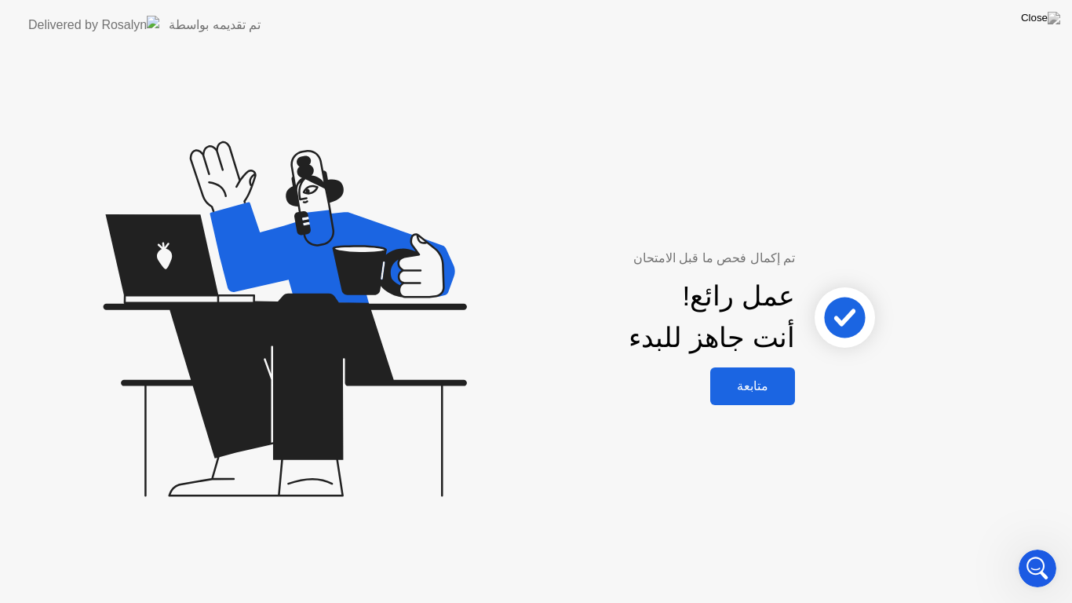
click at [751, 382] on div "متابعة" at bounding box center [752, 385] width 75 height 15
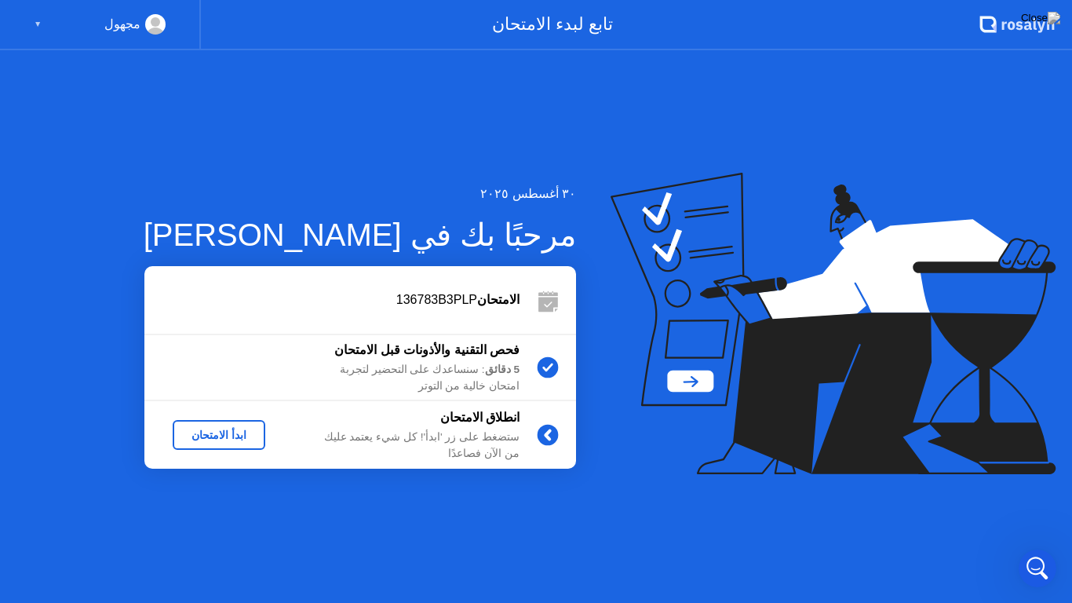
click at [221, 433] on div "ابدأ الامتحان" at bounding box center [219, 435] width 80 height 13
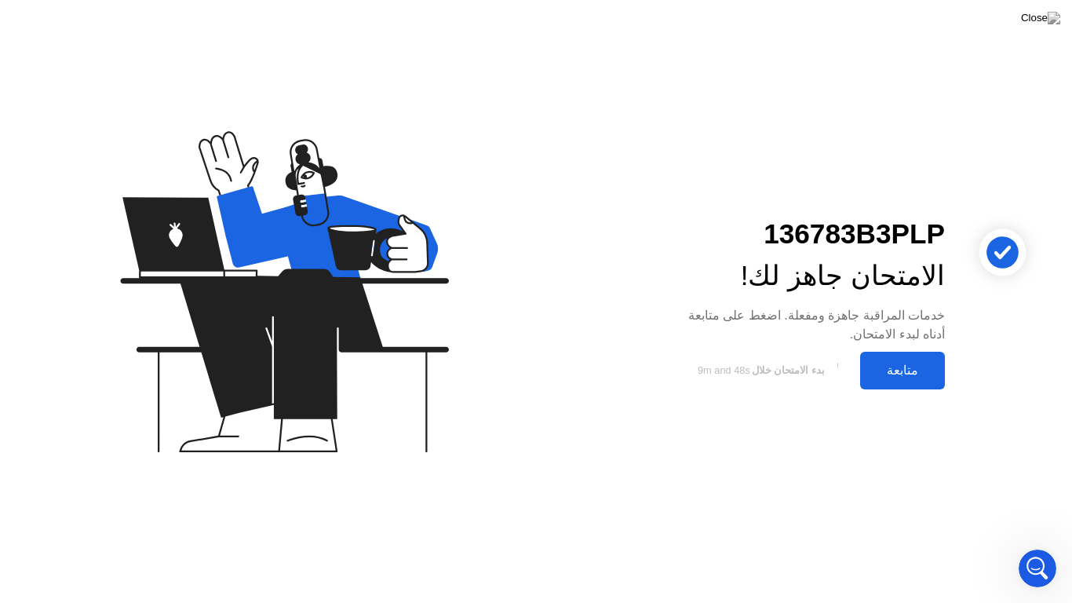
click at [886, 371] on div "متابعة" at bounding box center [902, 370] width 75 height 15
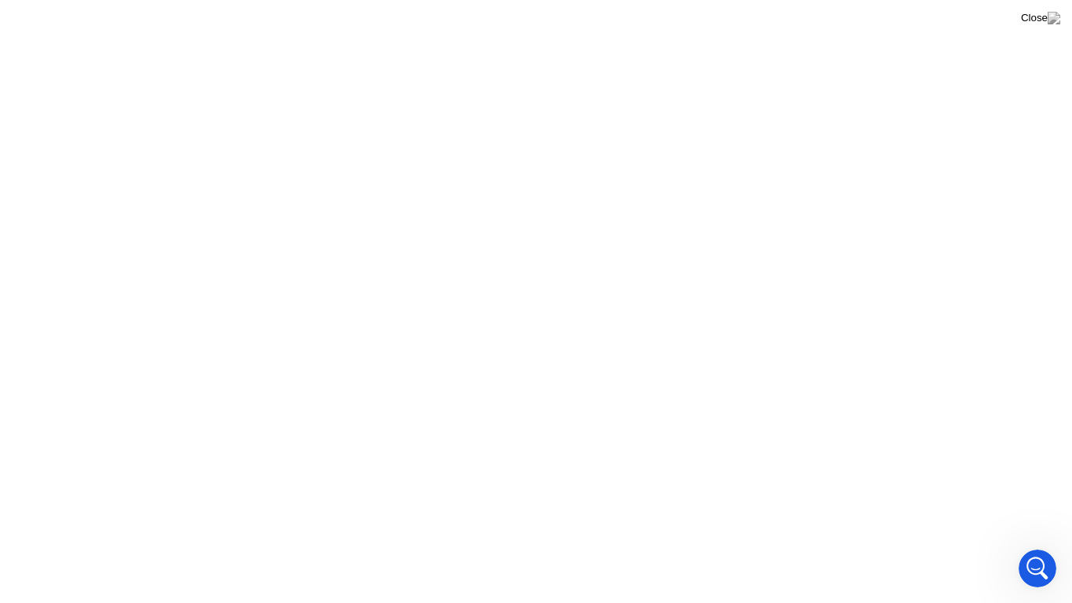
scroll to position [1493, 0]
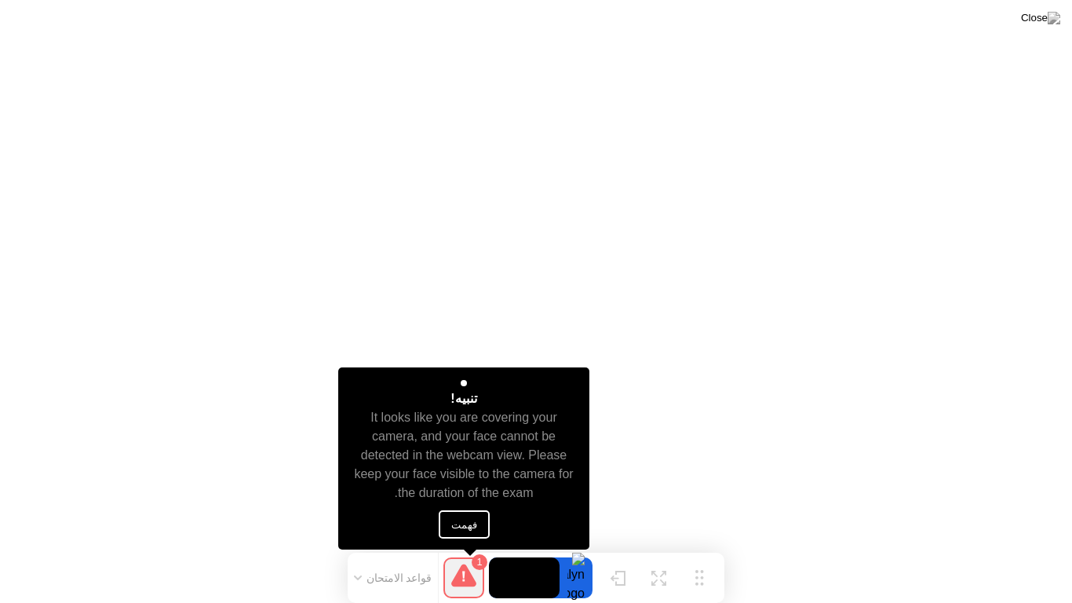
click at [463, 524] on button "فهمت" at bounding box center [464, 524] width 51 height 28
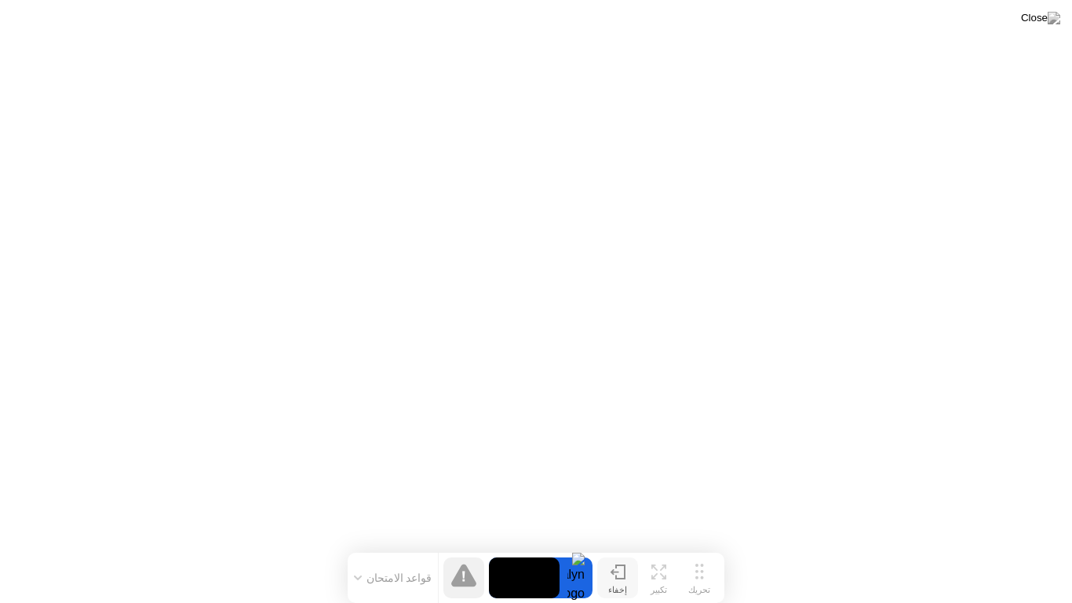
click at [699, 546] on div "تحريك" at bounding box center [700, 590] width 22 height 10
click at [621, 546] on div "إخفاء" at bounding box center [617, 590] width 19 height 10
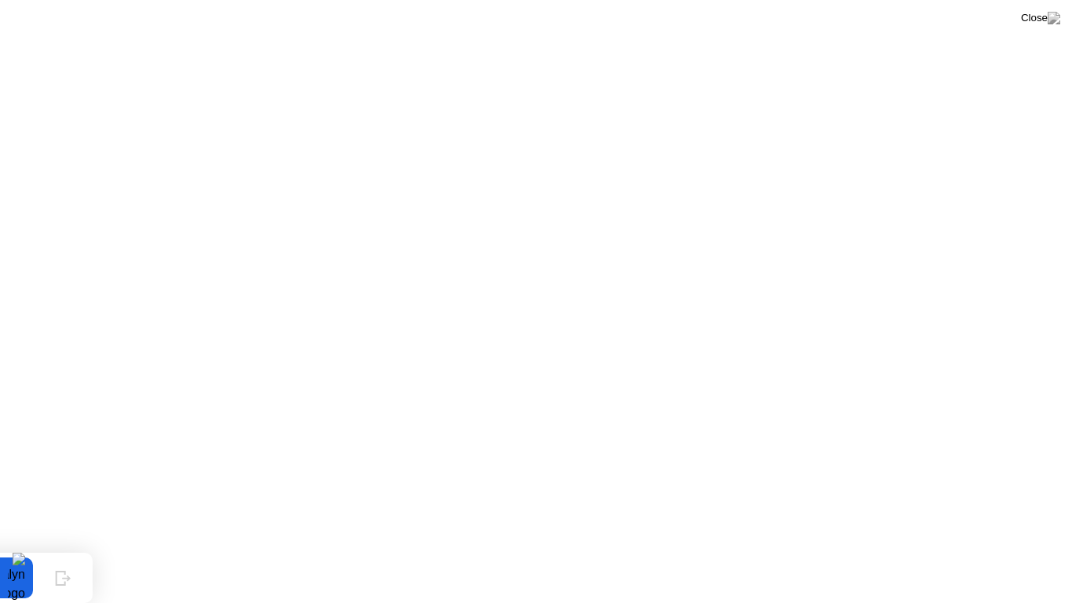
click at [46, 546] on button "إظهار" at bounding box center [62, 577] width 41 height 41
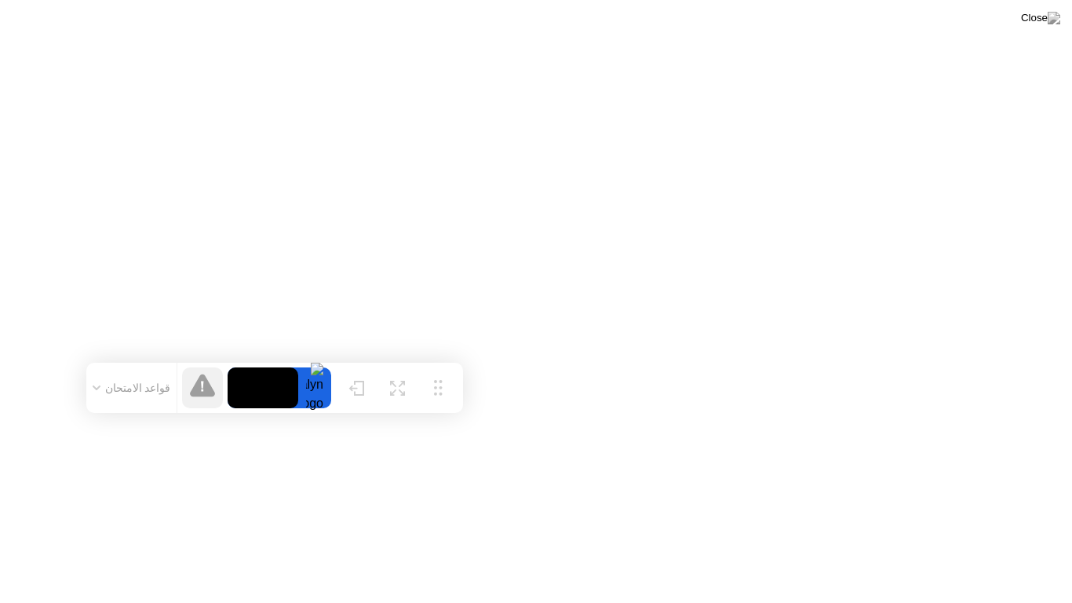
click at [463, 363] on div "تحريك تكبير إخفاء قواعد الامتحان" at bounding box center [274, 388] width 377 height 50
